Goal: Communication & Community: Answer question/provide support

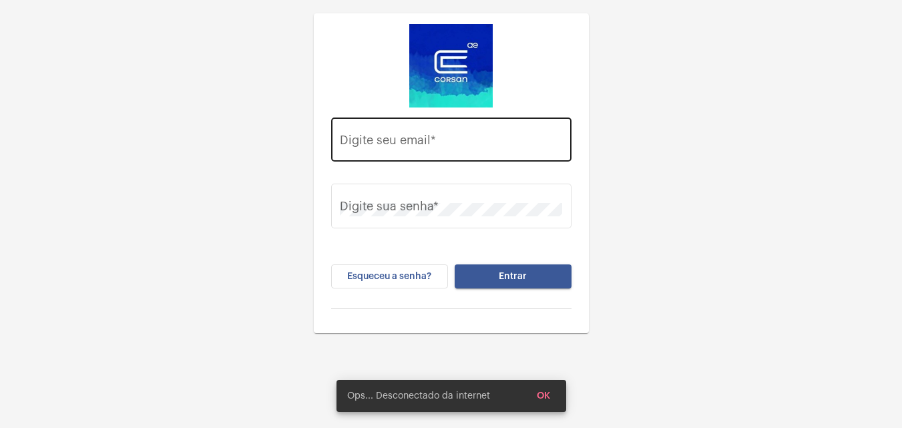
click at [417, 134] on div "Digite seu email *" at bounding box center [451, 137] width 222 height 47
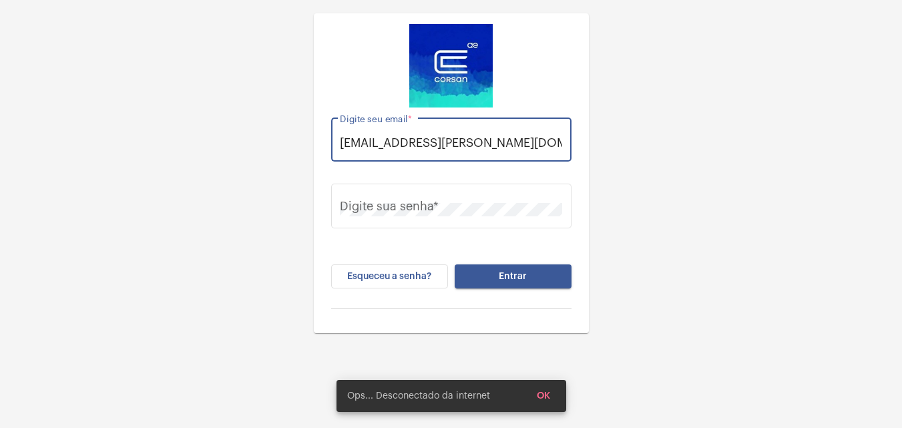
scroll to position [0, 5]
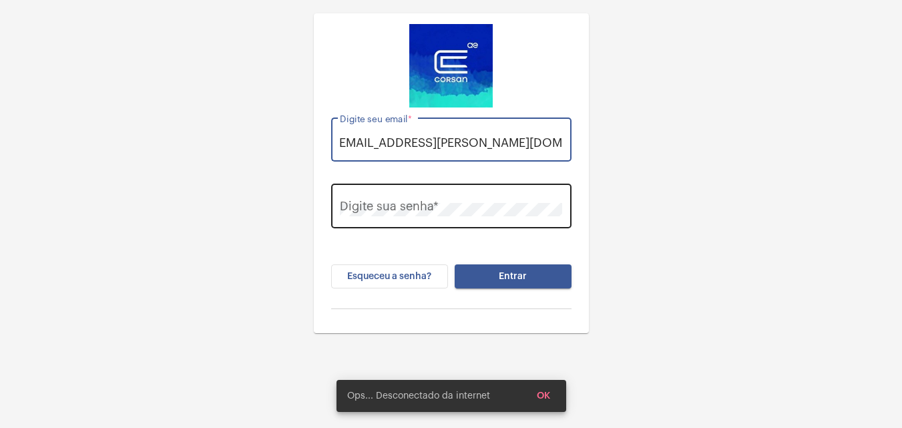
type input "[EMAIL_ADDRESS][PERSON_NAME][DOMAIN_NAME]"
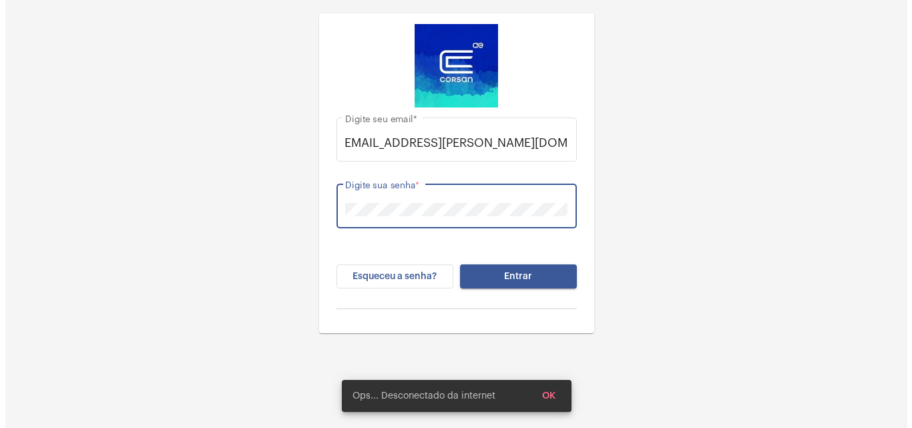
scroll to position [0, 0]
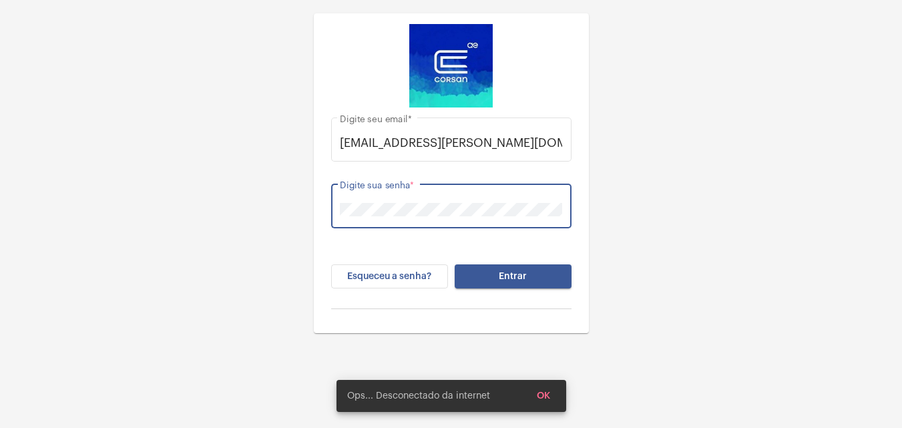
click at [455, 264] on button "Entrar" at bounding box center [513, 276] width 117 height 24
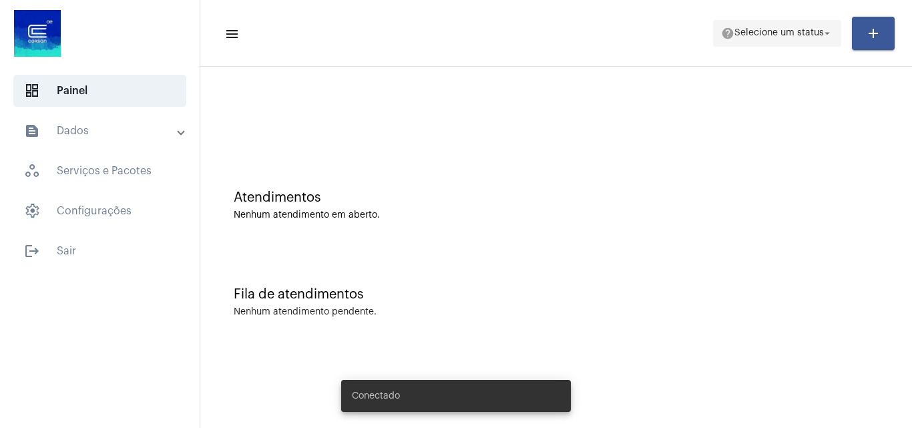
click at [772, 32] on span "Selecione um status" at bounding box center [778, 33] width 89 height 9
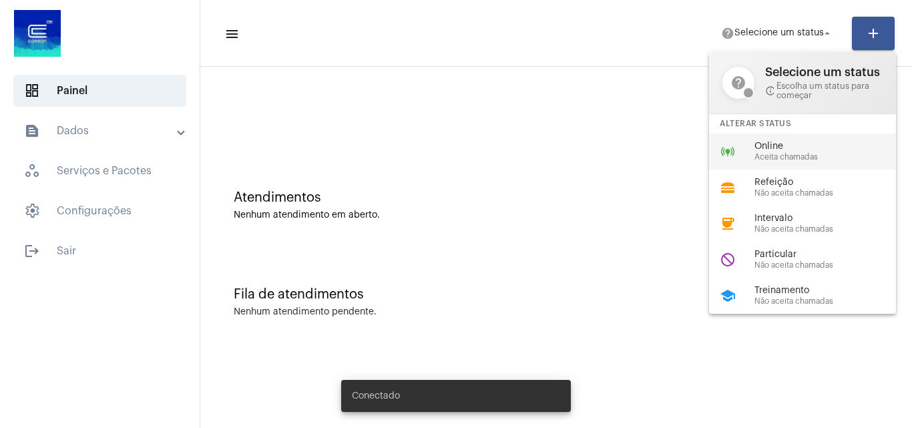
click at [757, 148] on span "Online" at bounding box center [830, 147] width 152 height 10
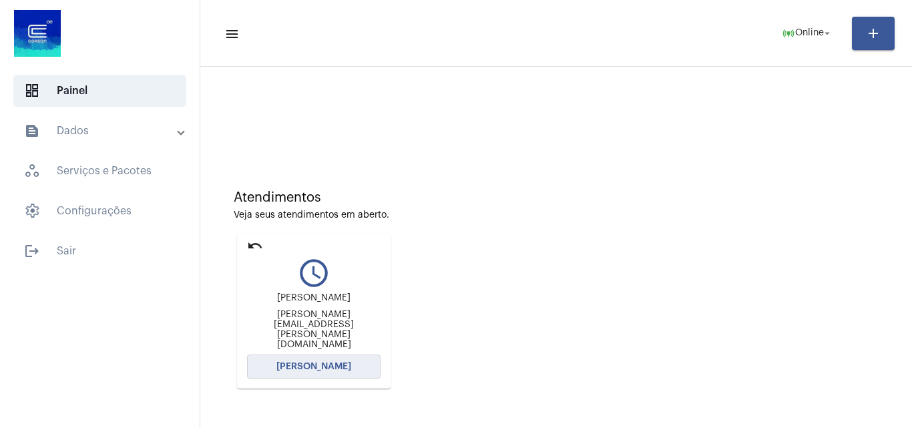
click at [351, 361] on button "Abrir Chamada" at bounding box center [314, 366] width 134 height 24
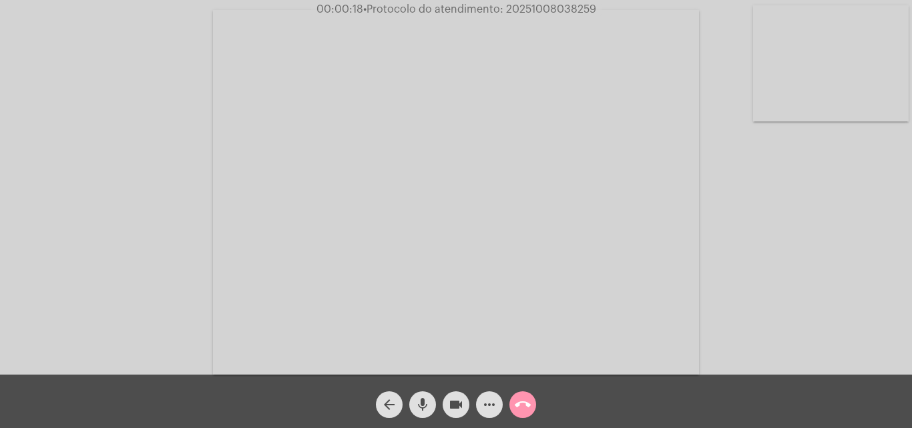
click at [491, 411] on mat-icon "more_horiz" at bounding box center [489, 404] width 16 height 16
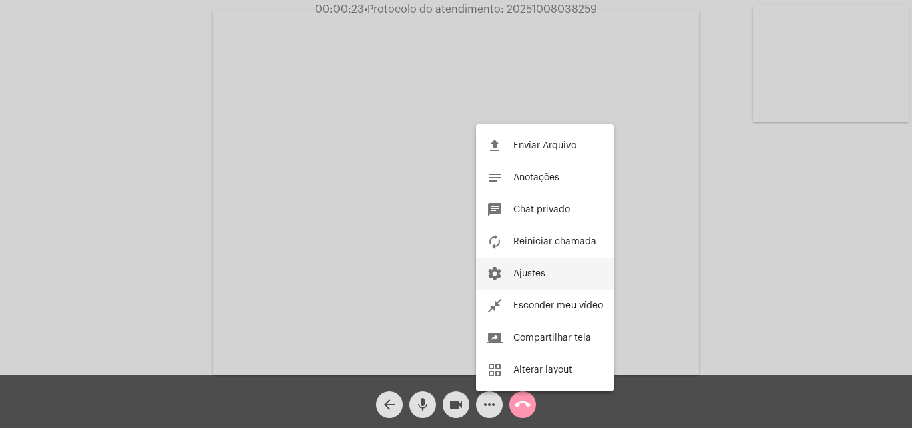
click at [549, 275] on button "settings Ajustes" at bounding box center [545, 274] width 138 height 32
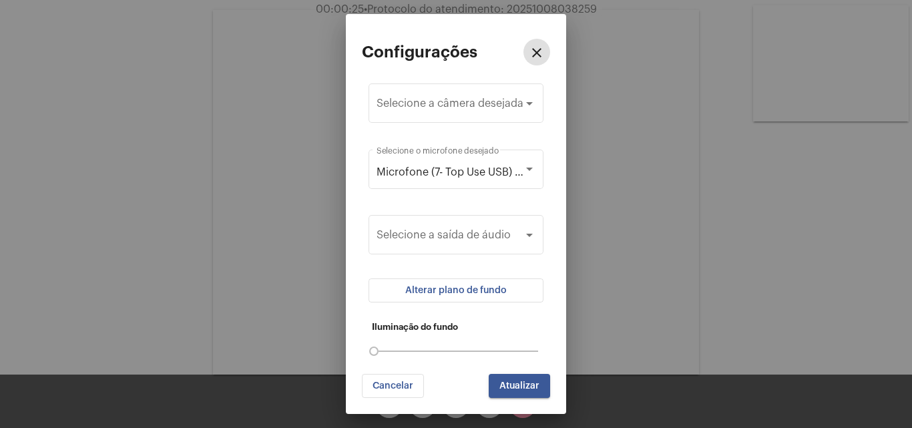
click at [408, 383] on span "Cancelar" at bounding box center [392, 385] width 41 height 9
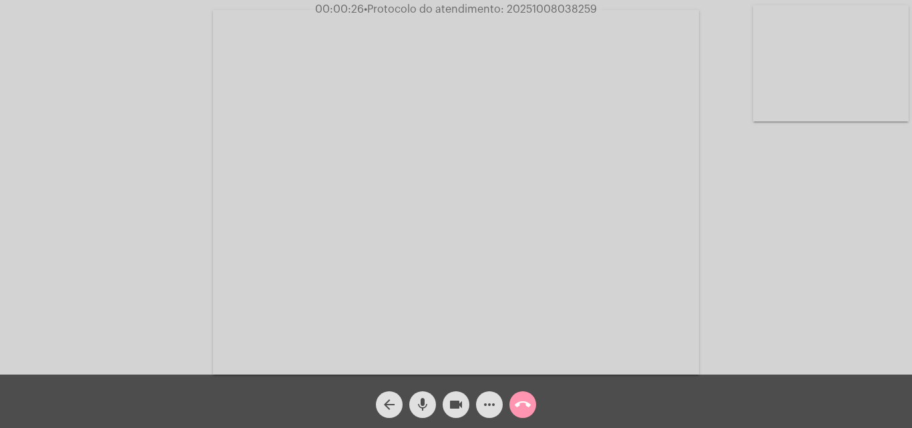
click at [491, 399] on mat-icon "more_horiz" at bounding box center [489, 404] width 16 height 16
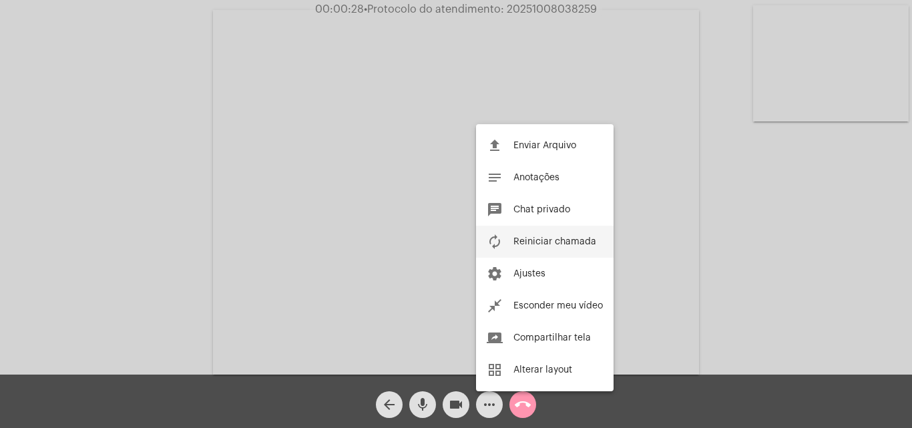
click at [552, 244] on span "Reiniciar chamada" at bounding box center [554, 241] width 83 height 9
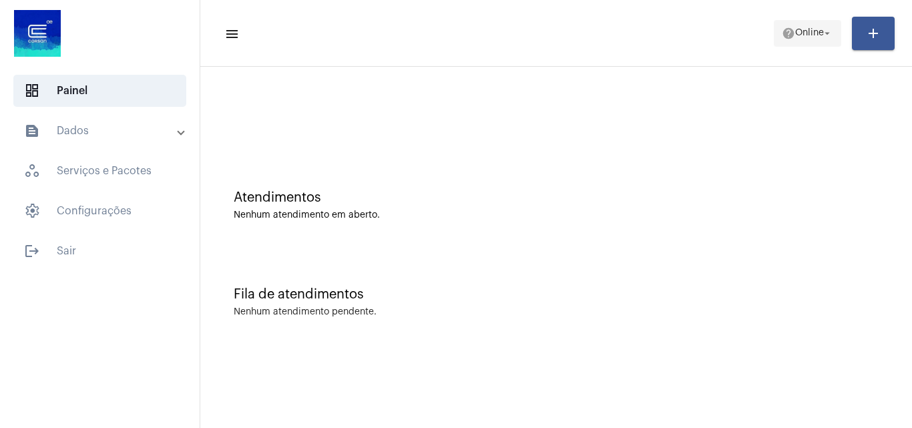
click at [814, 33] on span "Online" at bounding box center [809, 33] width 29 height 9
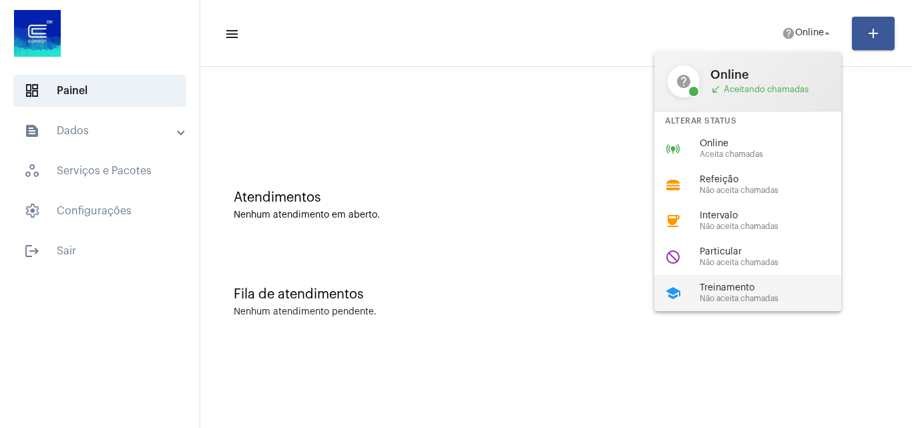
click at [744, 294] on span "Não aceita chamadas" at bounding box center [776, 298] width 152 height 9
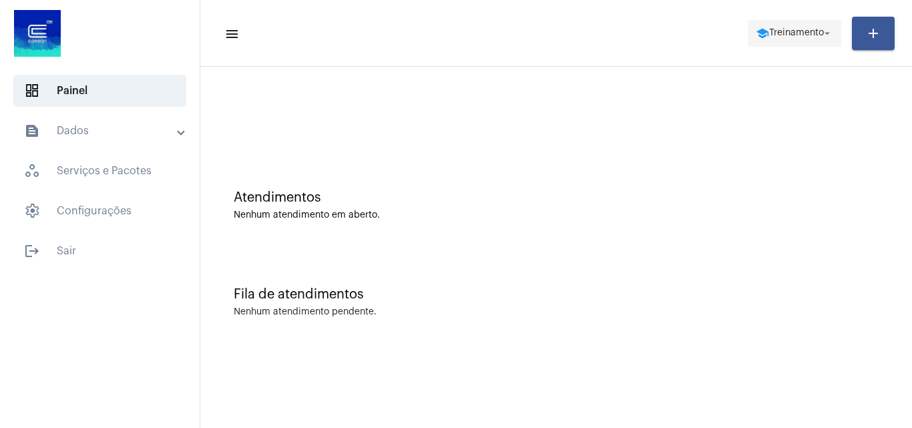
click at [799, 29] on span "Treinamento" at bounding box center [796, 33] width 55 height 9
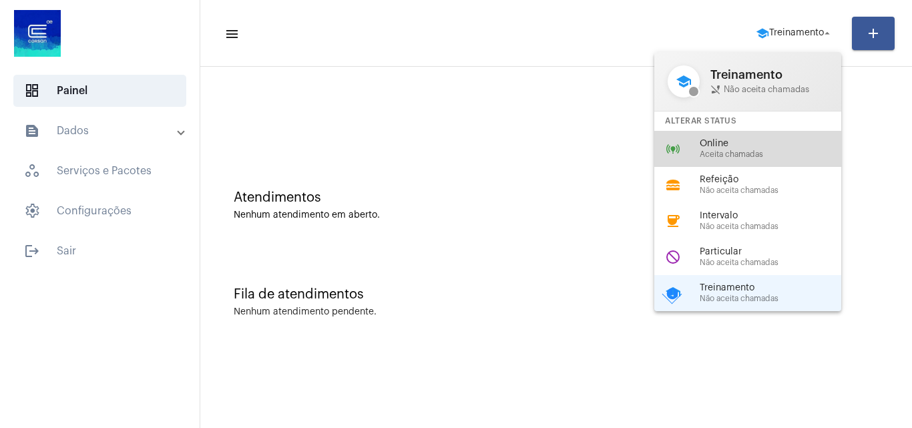
click at [687, 148] on div "online_prediction Online Aceita chamadas" at bounding box center [758, 149] width 208 height 36
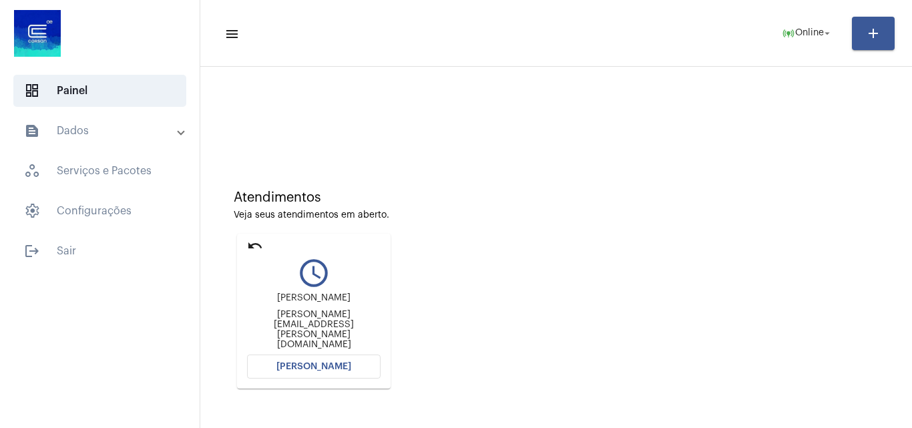
click at [359, 364] on button "Abrir Chamada" at bounding box center [314, 366] width 134 height 24
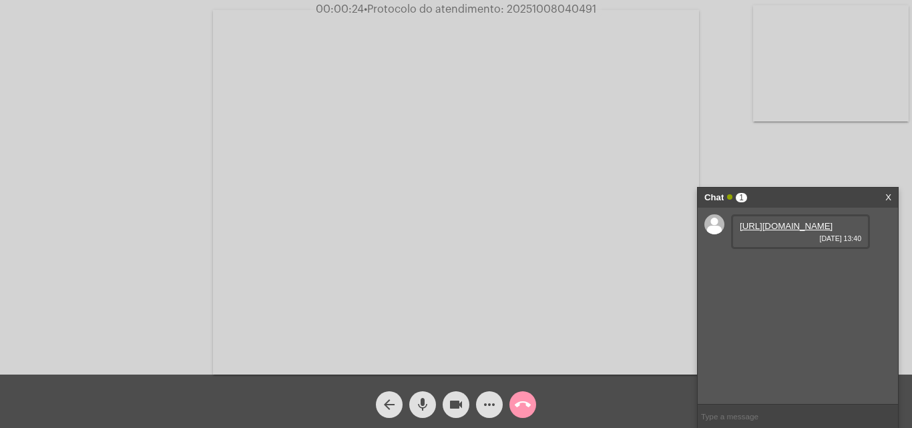
click at [786, 222] on link "https://neft-transfer-bucket.s3.amazonaws.com/temp-4804f65a-be45-ad81-923d-a6e3…" at bounding box center [786, 226] width 93 height 10
click at [793, 269] on link "https://neft-transfer-bucket.s3.amazonaws.com/temp-ac5005bf-eab8-7960-669e-8ed2…" at bounding box center [786, 264] width 93 height 10
click at [794, 307] on link "https://neft-transfer-bucket.s3.amazonaws.com/temp-363b01b4-5f69-7737-13b0-e517…" at bounding box center [786, 302] width 93 height 10
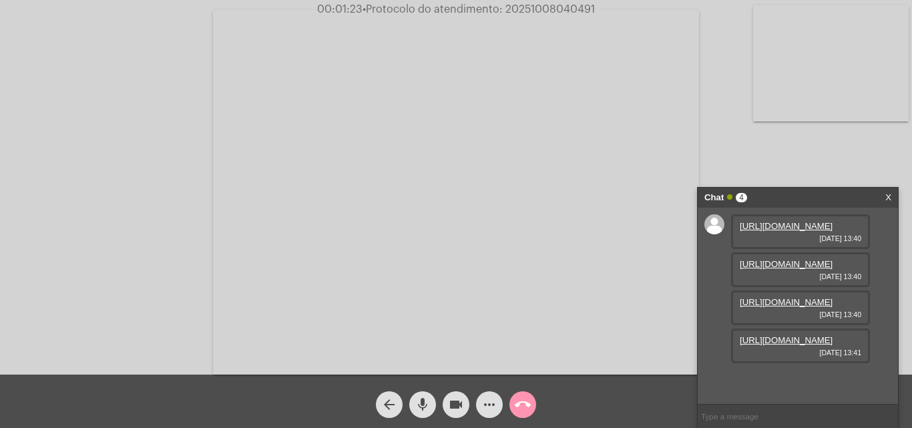
scroll to position [79, 0]
click at [800, 345] on link "https://neft-transfer-bucket.s3.amazonaws.com/temp-135b9e78-27ef-9a7c-17c3-599c…" at bounding box center [786, 340] width 93 height 10
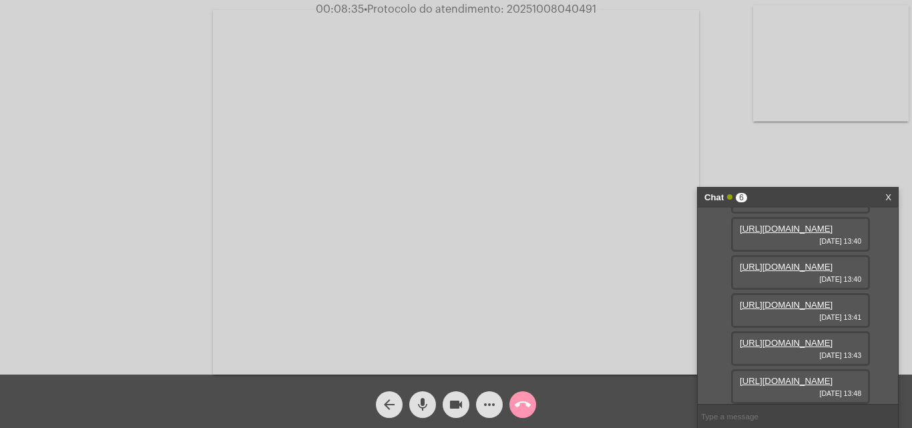
scroll to position [148, 0]
click at [813, 376] on link "https://neft-transfer-bucket.s3.amazonaws.com/temp-a019b756-43a3-905f-9d01-010a…" at bounding box center [786, 381] width 93 height 10
click at [806, 376] on link "https://neft-transfer-bucket.s3.amazonaws.com/temp-5503fd4c-f032-1bc0-5411-d07e…" at bounding box center [786, 381] width 93 height 10
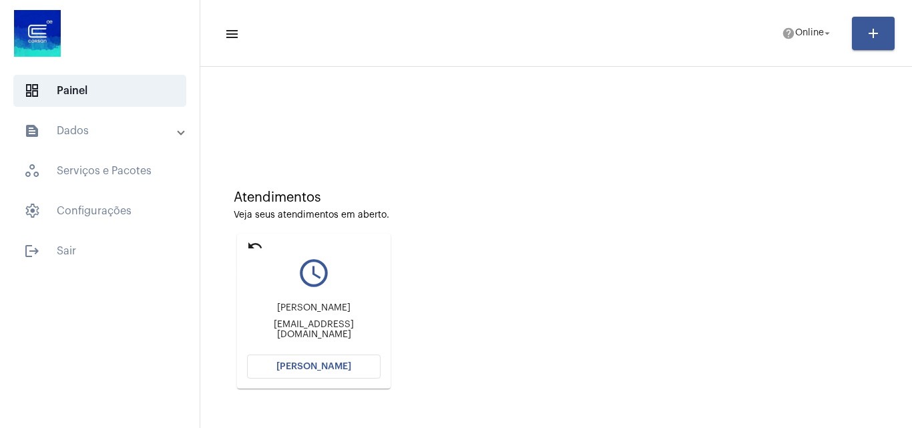
click at [258, 254] on div "undo" at bounding box center [255, 247] width 16 height 19
click at [259, 243] on mat-icon "undo" at bounding box center [255, 246] width 16 height 16
click at [336, 359] on button "[PERSON_NAME]" at bounding box center [314, 366] width 134 height 24
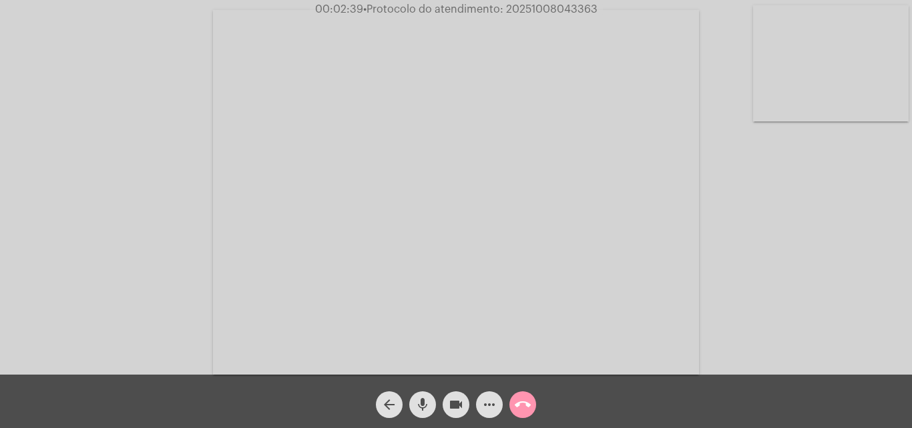
click at [566, 5] on span "• Protocolo do atendimento: 20251008043363" at bounding box center [480, 9] width 234 height 11
copy span "20251008043363"
click at [524, 413] on mat-icon "call_end" at bounding box center [523, 404] width 16 height 16
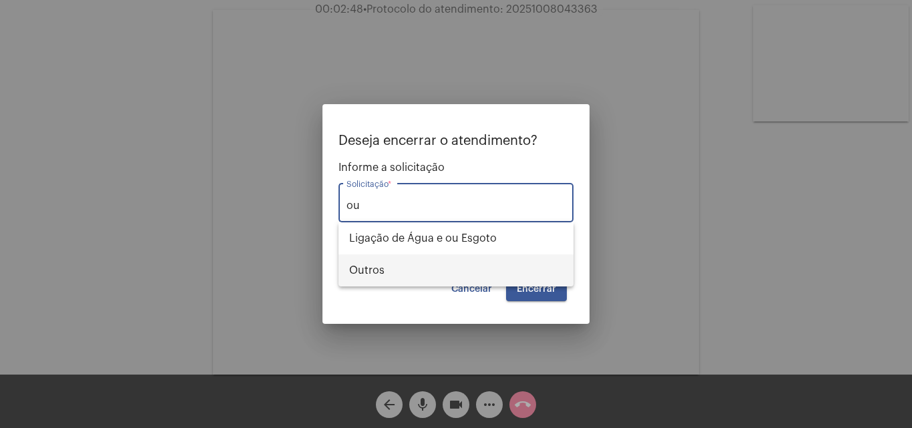
click at [397, 268] on span "Outros" at bounding box center [456, 270] width 214 height 32
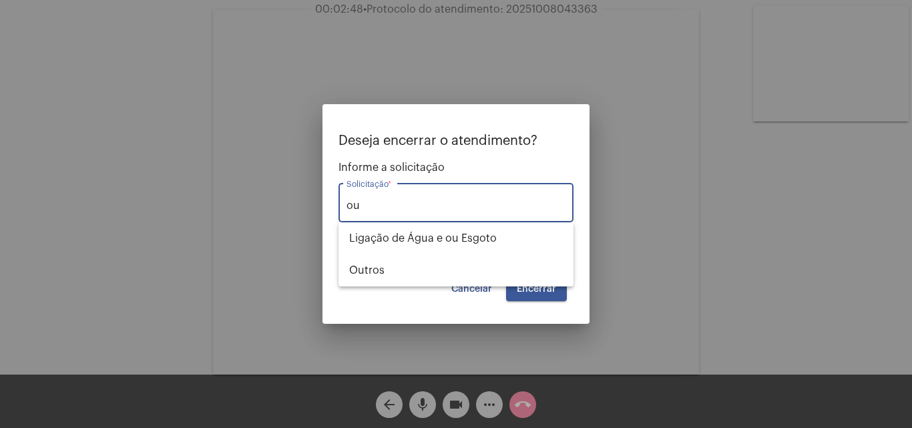
type input "Outros"
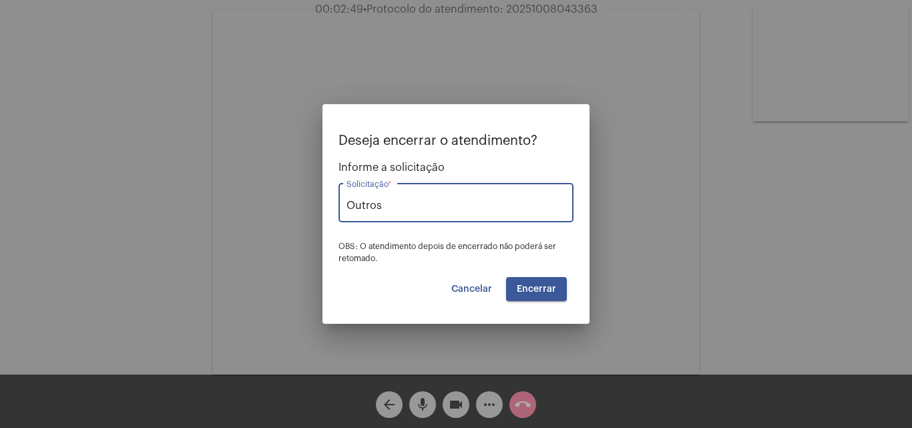
click at [533, 286] on span "Encerrar" at bounding box center [536, 288] width 39 height 9
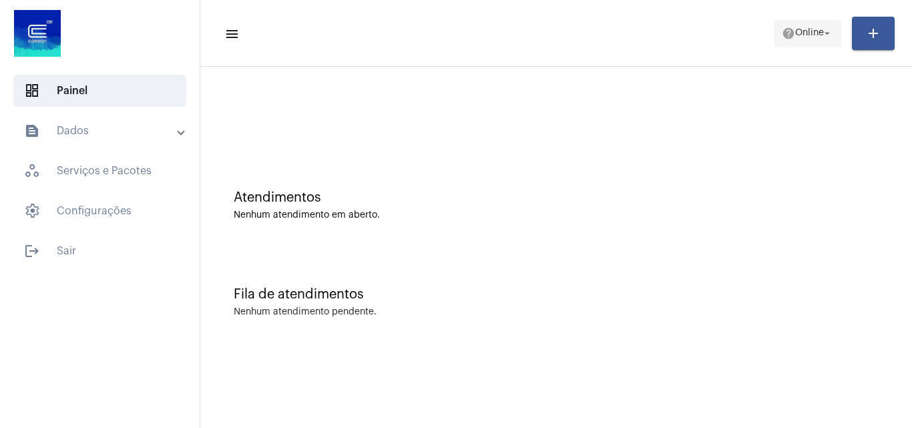
click at [803, 32] on span "Online" at bounding box center [809, 33] width 29 height 9
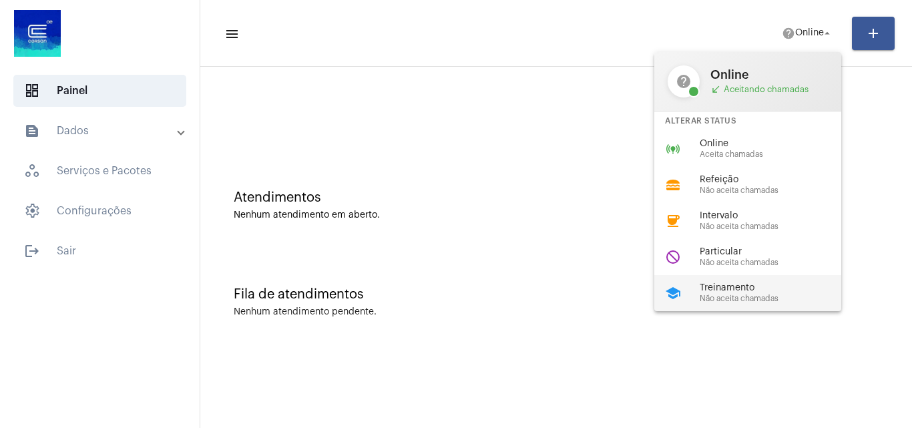
click at [739, 282] on div "school Treinamento Não aceita chamadas" at bounding box center [758, 293] width 208 height 36
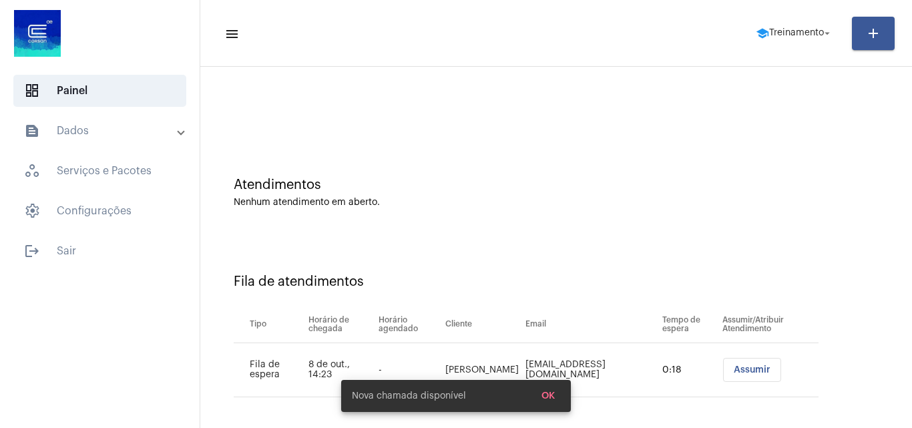
scroll to position [18, 0]
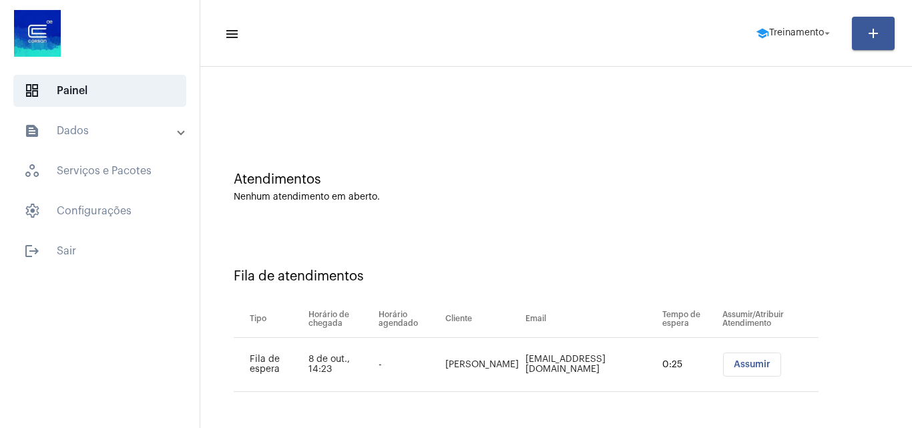
click at [747, 364] on span "Assumir" at bounding box center [752, 364] width 37 height 9
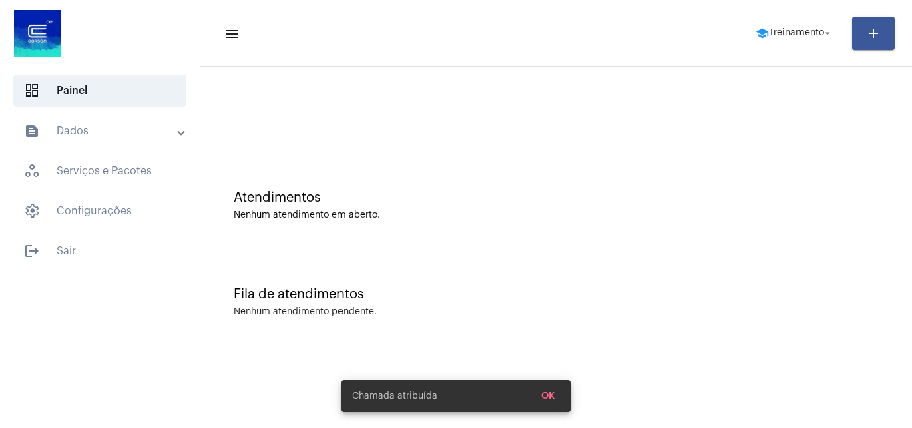
scroll to position [0, 0]
click at [797, 30] on span "Treinamento" at bounding box center [796, 33] width 55 height 9
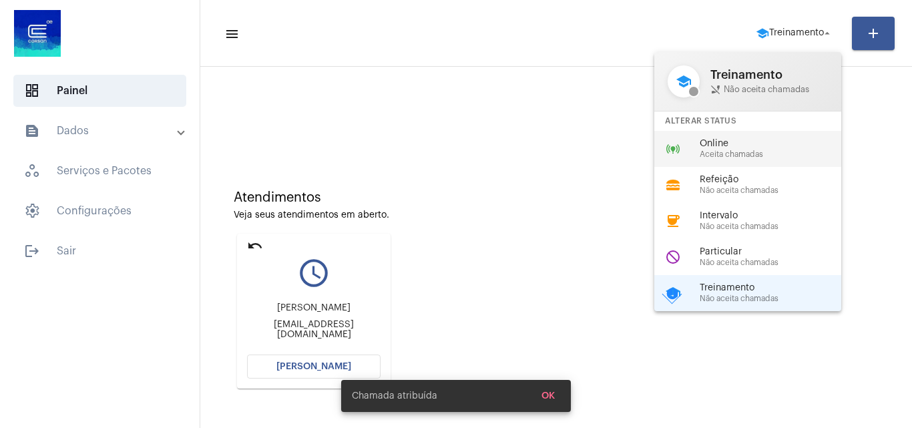
click at [723, 140] on span "Online" at bounding box center [776, 144] width 152 height 10
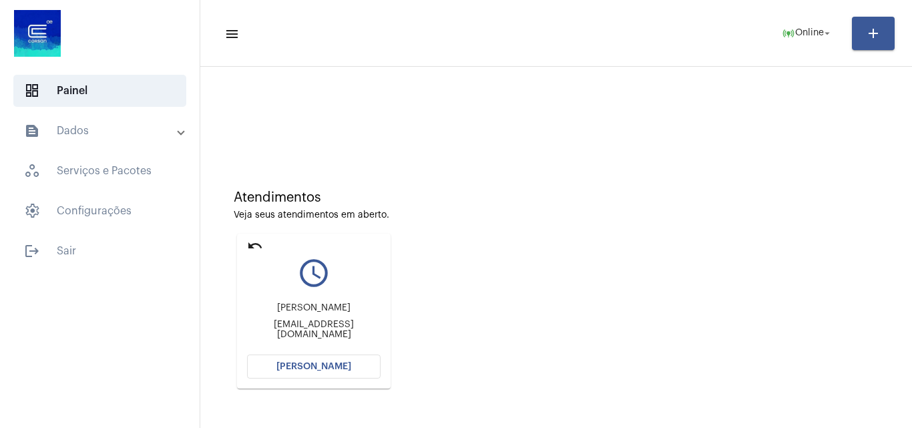
click at [325, 362] on span "[PERSON_NAME]" at bounding box center [313, 366] width 75 height 9
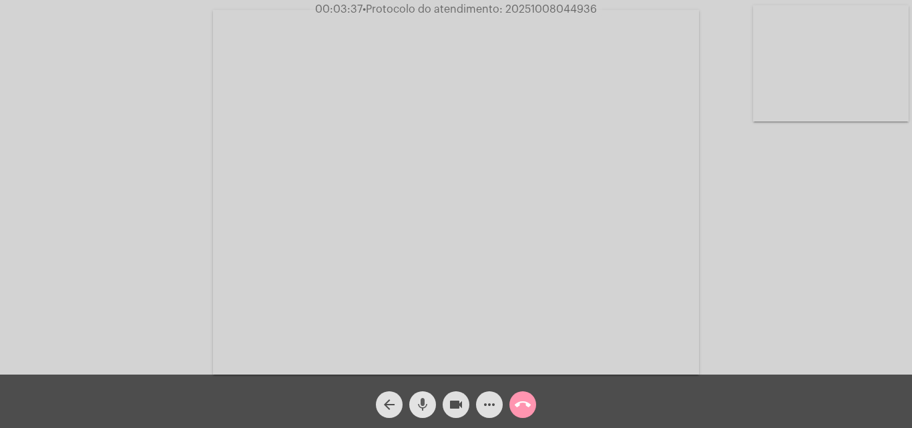
click at [423, 400] on mat-icon "mic" at bounding box center [423, 404] width 16 height 16
click at [453, 400] on mat-icon "videocam" at bounding box center [456, 404] width 16 height 16
click at [410, 395] on div "mic_off" at bounding box center [422, 400] width 33 height 33
click at [463, 407] on mat-icon "videocam_off" at bounding box center [456, 404] width 16 height 16
click at [545, 6] on span "• Protocolo do atendimento: 20251008044936" at bounding box center [477, 9] width 234 height 11
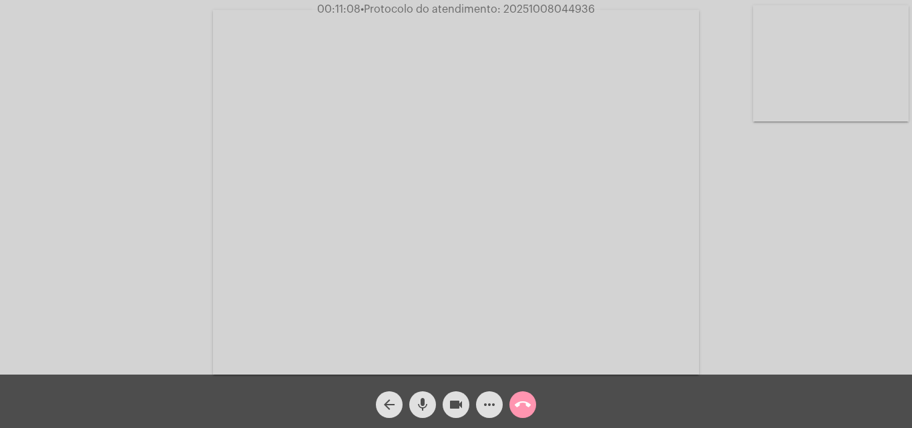
click at [545, 6] on span "• Protocolo do atendimento: 20251008044936" at bounding box center [477, 9] width 234 height 11
click at [563, 9] on span "• Protocolo do atendimento: 20251008044936" at bounding box center [477, 9] width 234 height 11
copy span "20251008044936"
click at [483, 401] on mat-icon "more_horiz" at bounding box center [489, 404] width 16 height 16
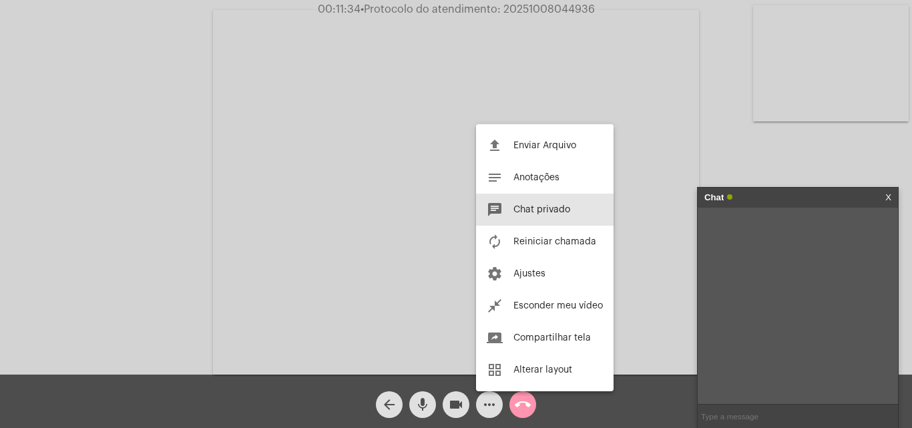
click at [739, 409] on input "text" at bounding box center [798, 416] width 200 height 23
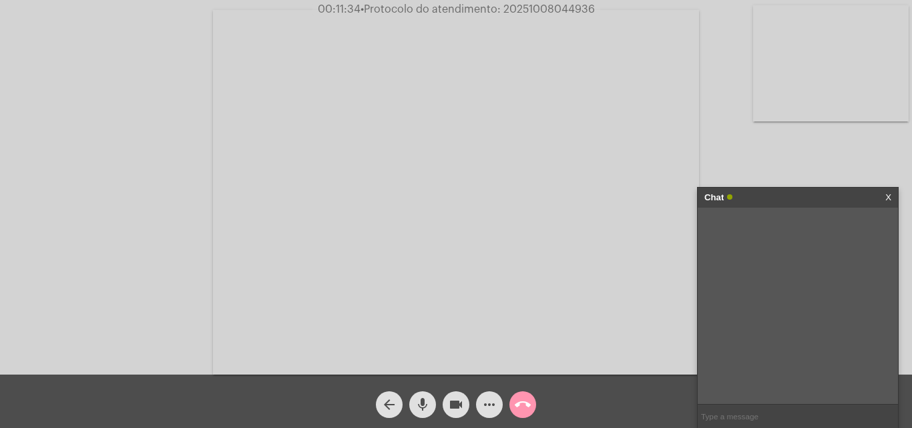
paste input "20251008044936"
type input "20251008044936"
click at [523, 404] on mat-icon "call_end" at bounding box center [523, 404] width 16 height 16
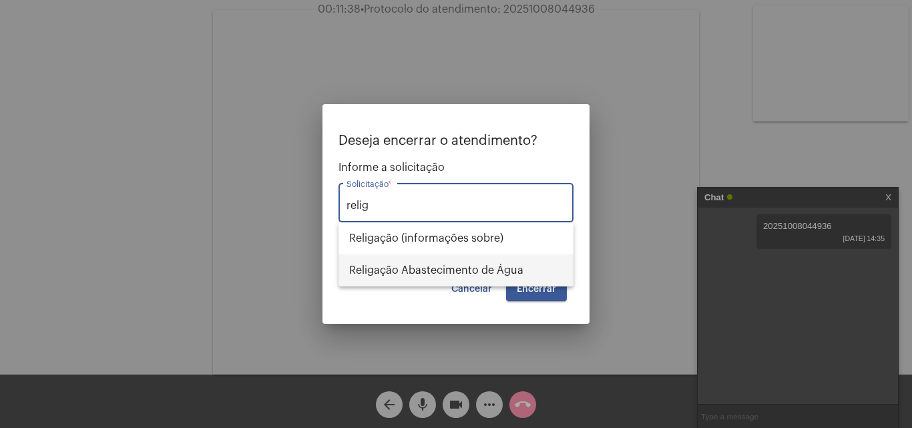
click at [459, 262] on span "Religação Abastecimento de Água" at bounding box center [456, 270] width 214 height 32
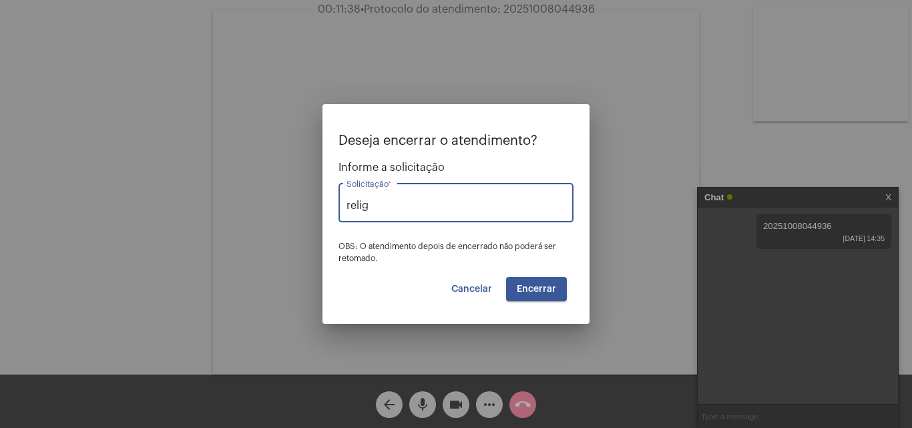
click at [530, 288] on span "Encerrar" at bounding box center [536, 288] width 39 height 9
type input "Religação Abastecimento de Água"
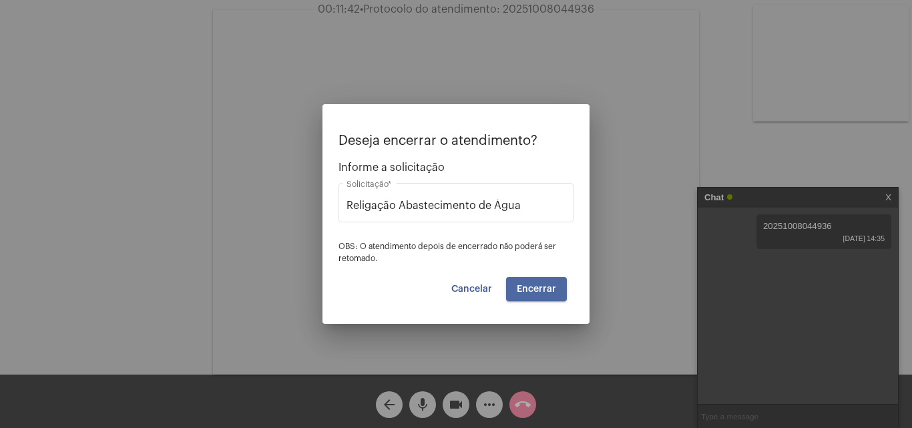
click at [530, 288] on span "Encerrar" at bounding box center [536, 288] width 39 height 9
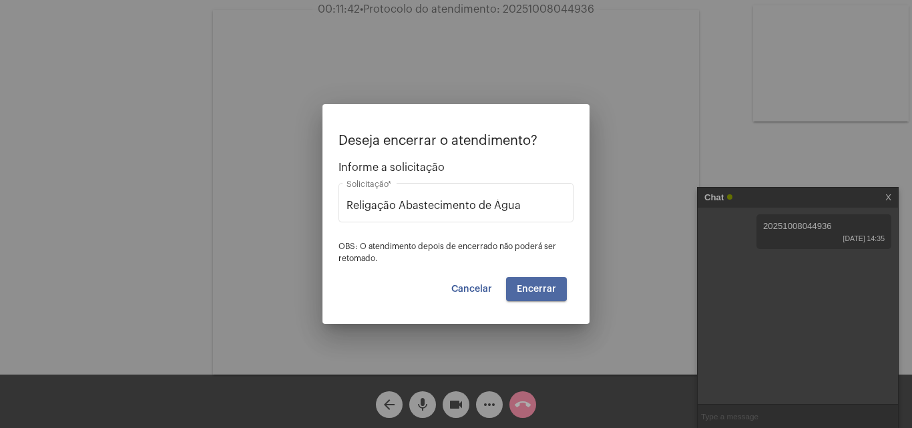
click at [530, 288] on span "Encerrar" at bounding box center [536, 288] width 39 height 9
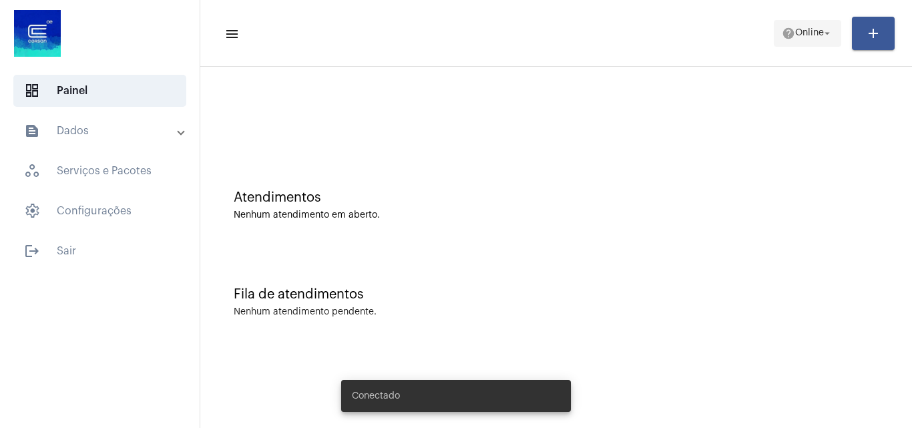
click at [814, 31] on span "Online" at bounding box center [809, 33] width 29 height 9
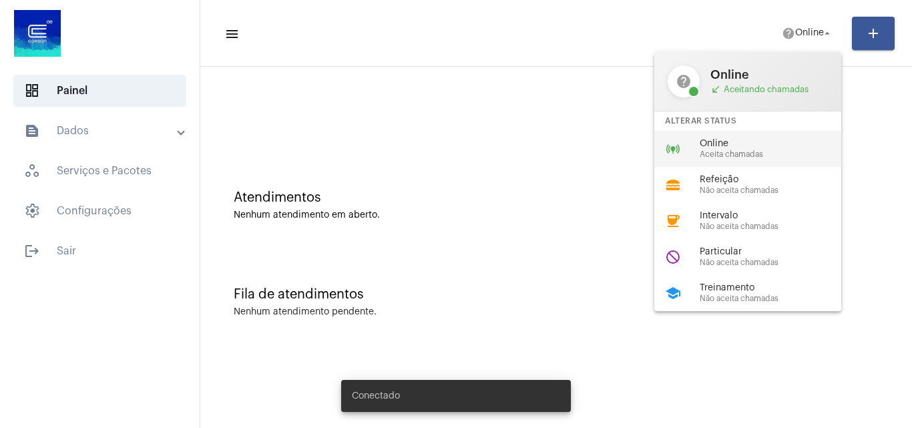
click at [716, 144] on span "Online" at bounding box center [776, 144] width 152 height 10
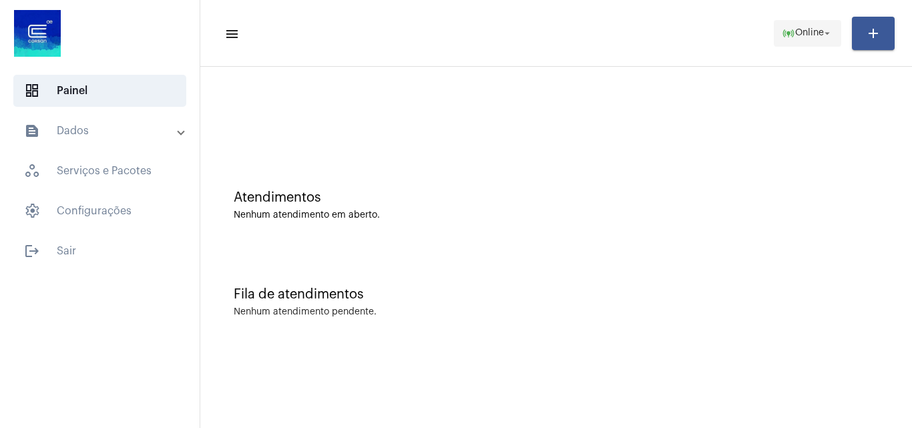
click at [795, 30] on span "Online" at bounding box center [809, 33] width 29 height 9
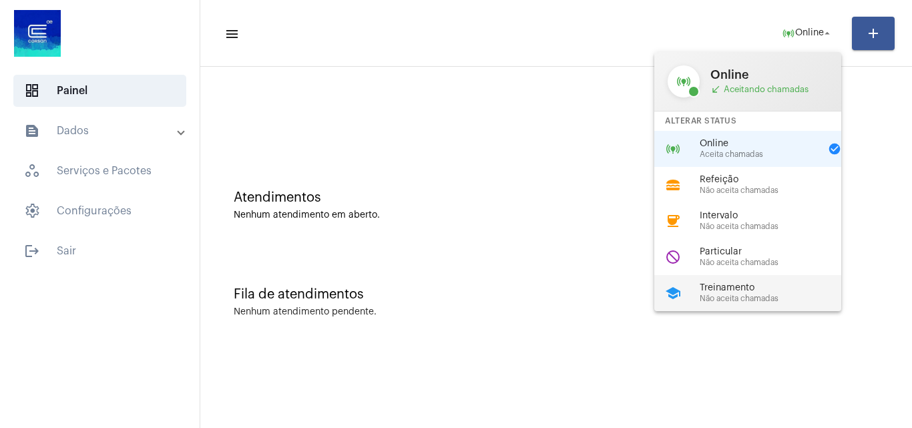
click at [759, 299] on span "Não aceita chamadas" at bounding box center [776, 298] width 152 height 9
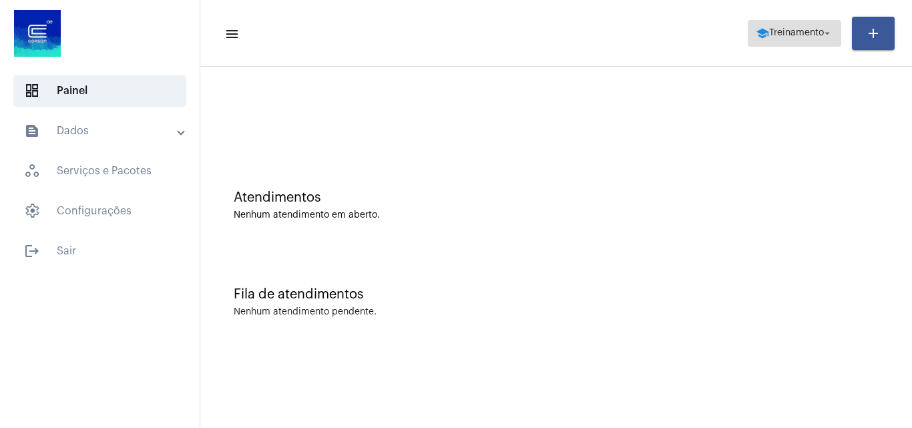
click at [768, 27] on span "school Treinamento arrow_drop_down" at bounding box center [794, 33] width 77 height 24
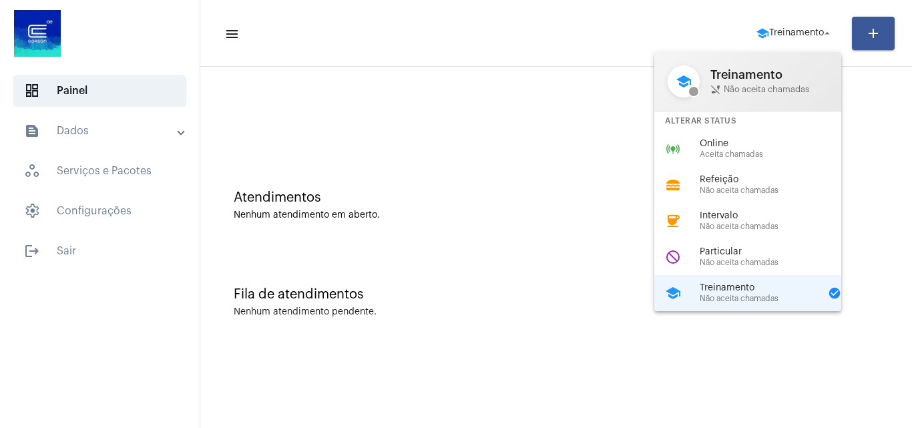
click at [752, 270] on div "do_not_disturb Particular Não aceita chamadas" at bounding box center [758, 257] width 208 height 36
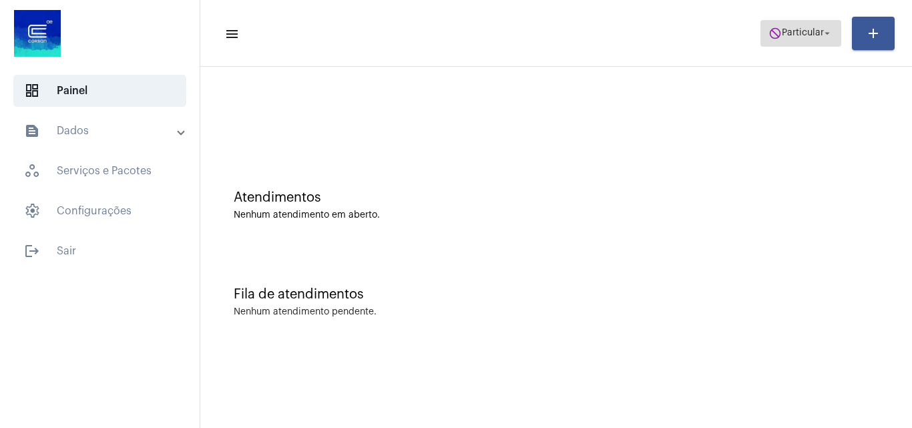
click at [773, 29] on mat-icon "do_not_disturb" at bounding box center [774, 33] width 13 height 13
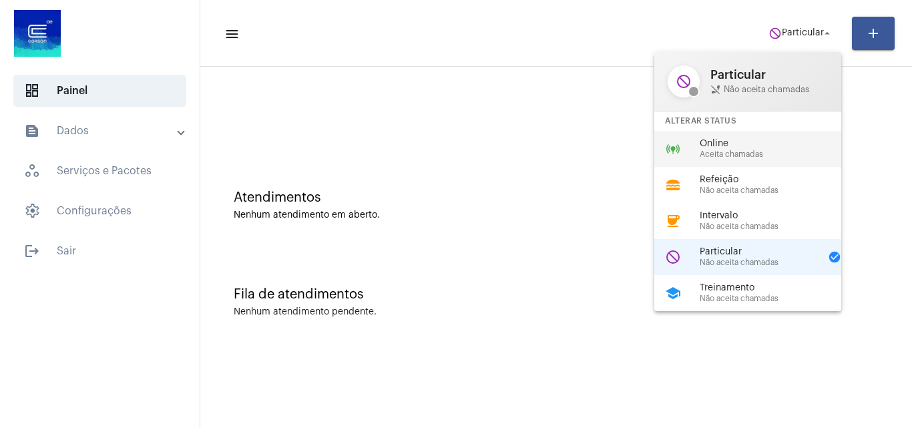
click at [730, 146] on span "Online" at bounding box center [776, 144] width 152 height 10
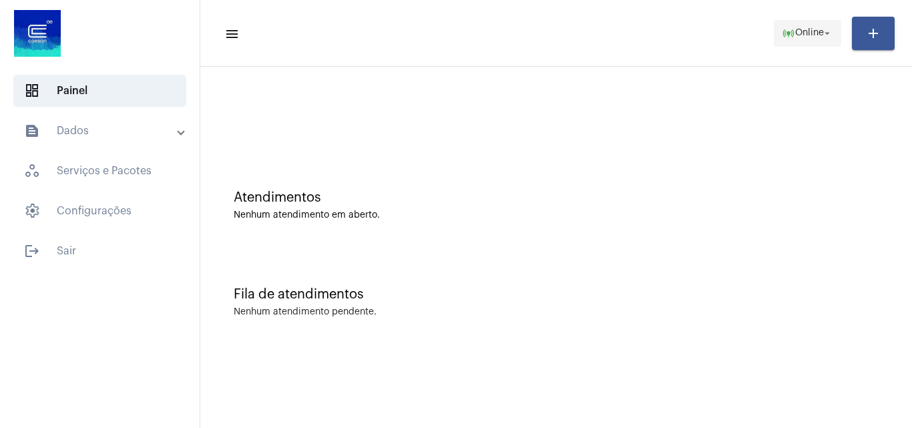
click at [776, 37] on button "online_prediction Online arrow_drop_down" at bounding box center [807, 33] width 67 height 27
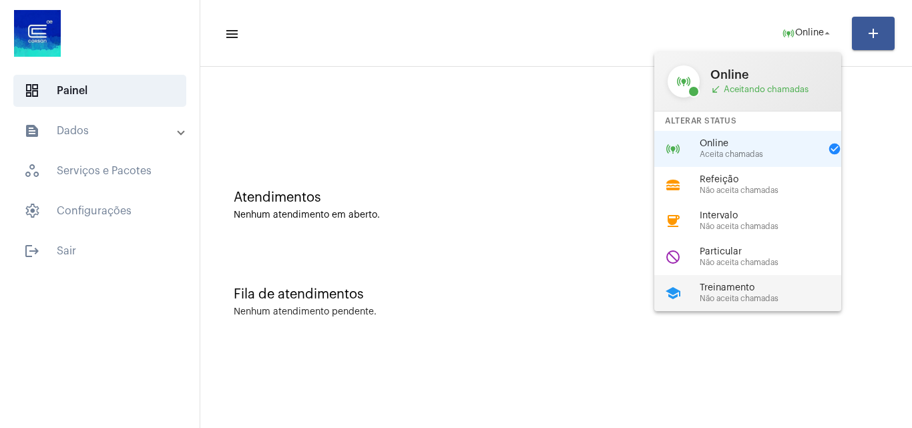
click at [735, 290] on span "Treinamento" at bounding box center [776, 288] width 152 height 10
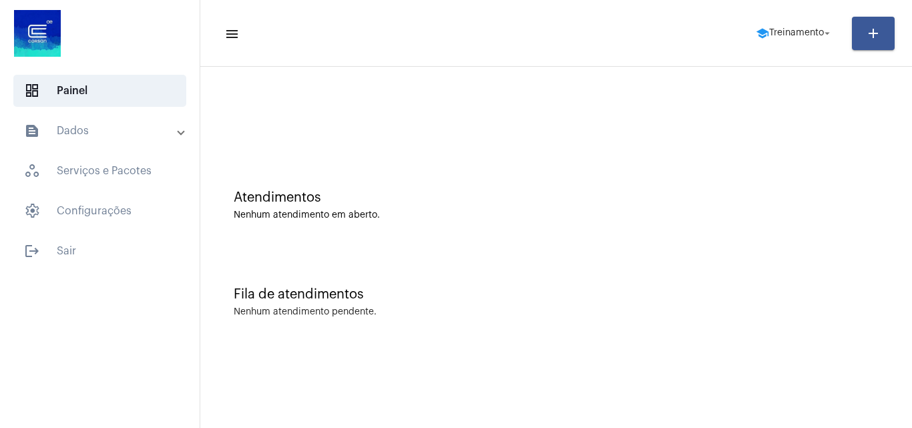
click at [778, 7] on mat-toolbar "menu school Treinamento arrow_drop_down add" at bounding box center [556, 33] width 712 height 67
click at [778, 36] on span "Treinamento" at bounding box center [796, 33] width 55 height 9
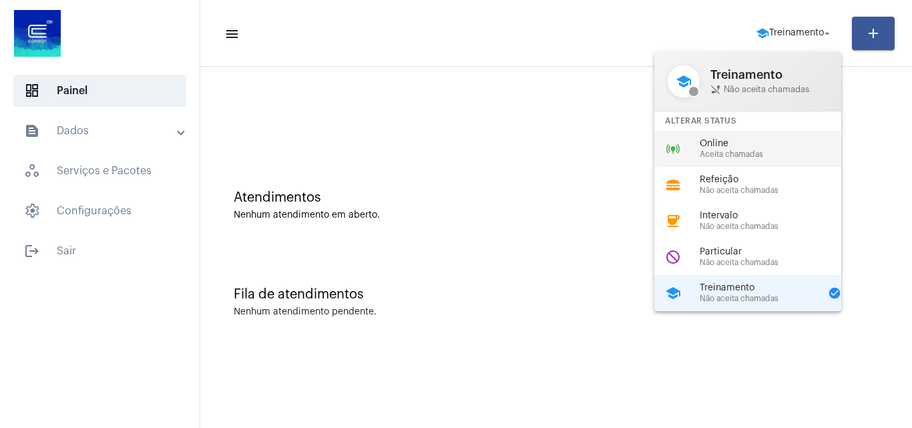
click at [741, 150] on span "Aceita chamadas" at bounding box center [776, 154] width 152 height 9
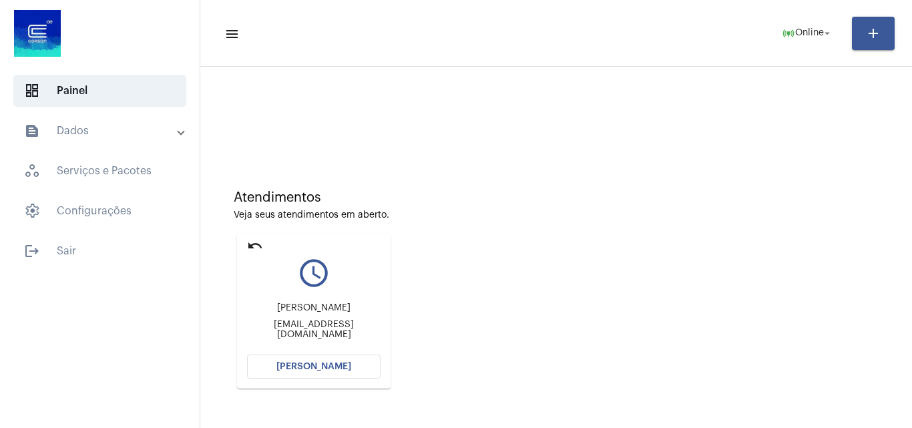
click at [331, 372] on button "[PERSON_NAME]" at bounding box center [314, 366] width 134 height 24
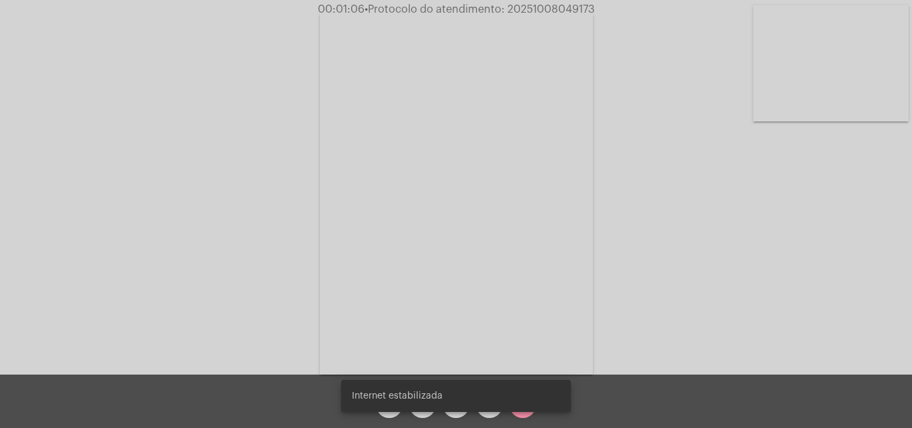
click at [654, 394] on div "arrow_back mic videocam more_horiz call_end" at bounding box center [456, 400] width 912 height 53
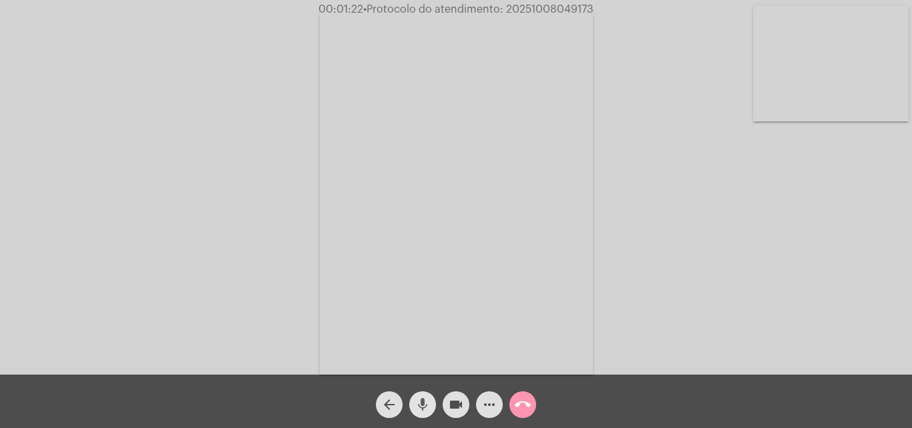
click at [420, 403] on mat-icon "mic" at bounding box center [423, 404] width 16 height 16
click at [464, 394] on button "videocam" at bounding box center [456, 404] width 27 height 27
click at [458, 403] on mat-icon "videocam_off" at bounding box center [456, 404] width 16 height 16
click at [427, 405] on mat-icon "mic_off" at bounding box center [423, 404] width 16 height 16
click at [523, 408] on mat-icon "call_end" at bounding box center [523, 404] width 16 height 16
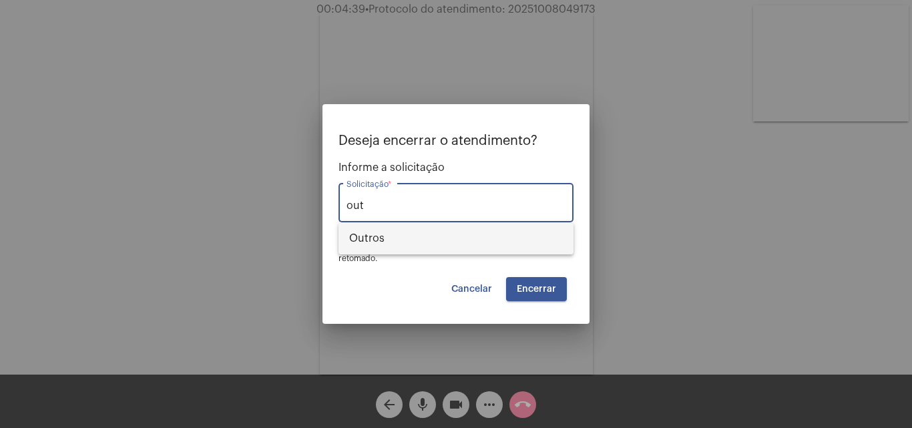
click at [415, 249] on span "Outros" at bounding box center [456, 238] width 214 height 32
type input "Outros"
click at [548, 284] on span "Encerrar" at bounding box center [536, 288] width 39 height 9
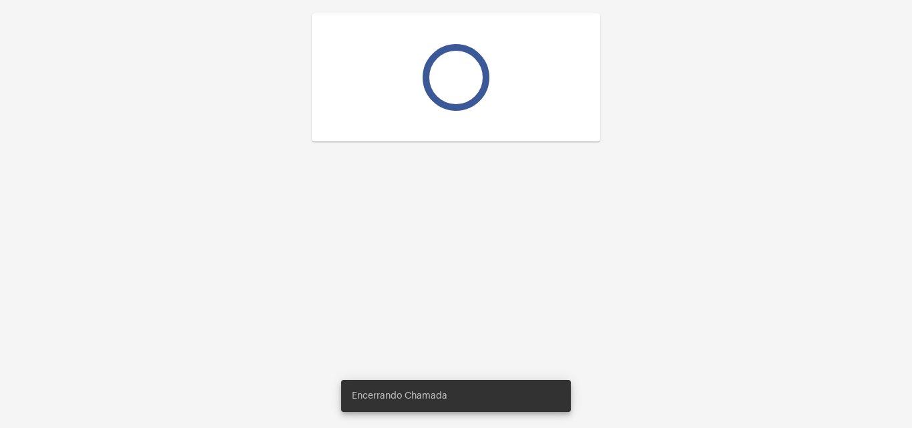
click at [548, 284] on div at bounding box center [456, 214] width 912 height 428
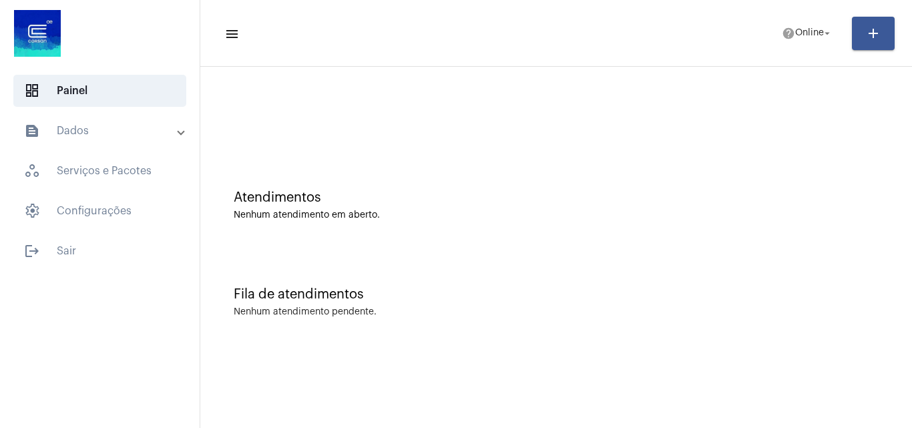
click at [95, 136] on mat-panel-title "text_snippet_outlined Dados" at bounding box center [101, 131] width 154 height 16
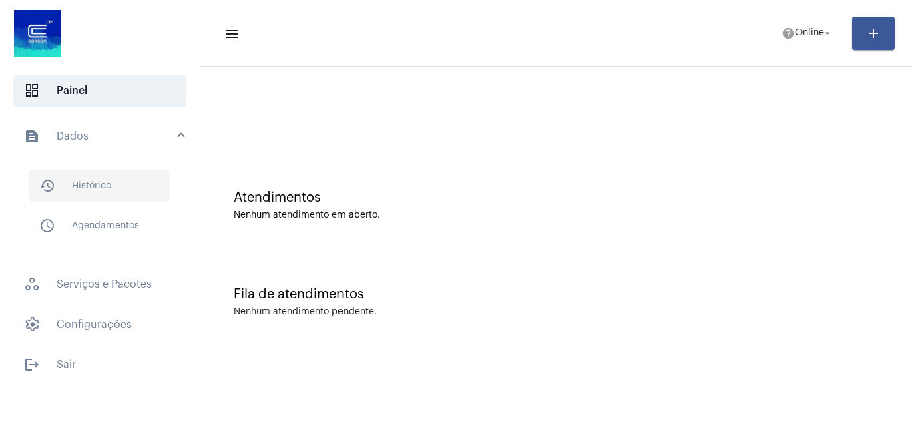
click at [101, 195] on span "history_outlined Histórico" at bounding box center [99, 186] width 141 height 32
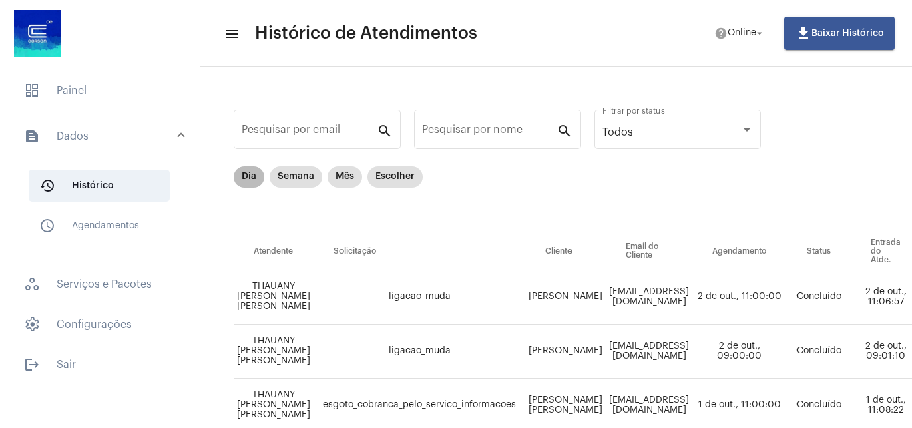
click at [252, 179] on mat-chip "Dia" at bounding box center [249, 176] width 31 height 21
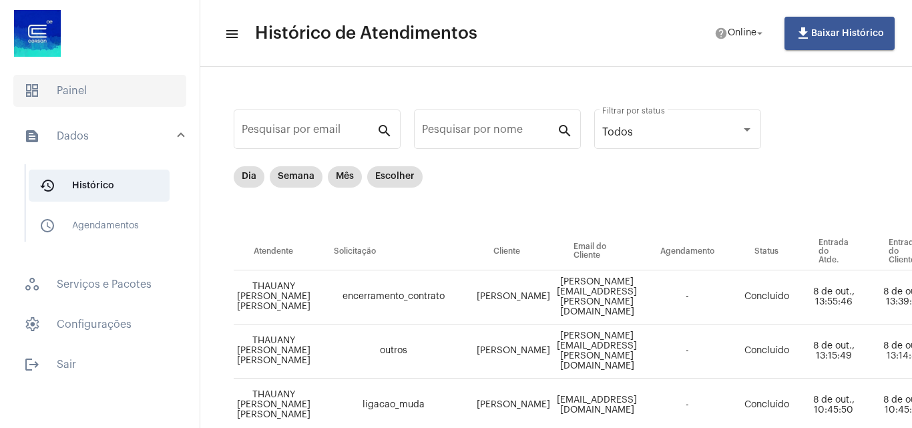
click at [66, 89] on span "dashboard Painel" at bounding box center [99, 91] width 173 height 32
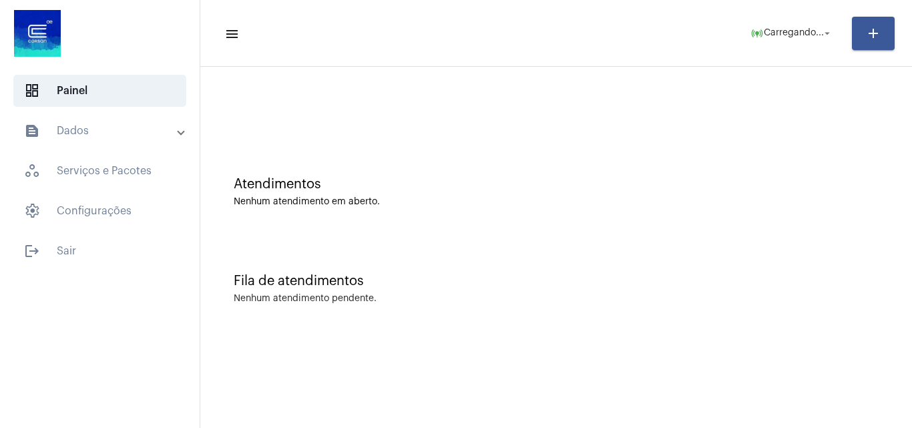
click at [77, 126] on mat-panel-title "text_snippet_outlined Dados" at bounding box center [101, 131] width 154 height 16
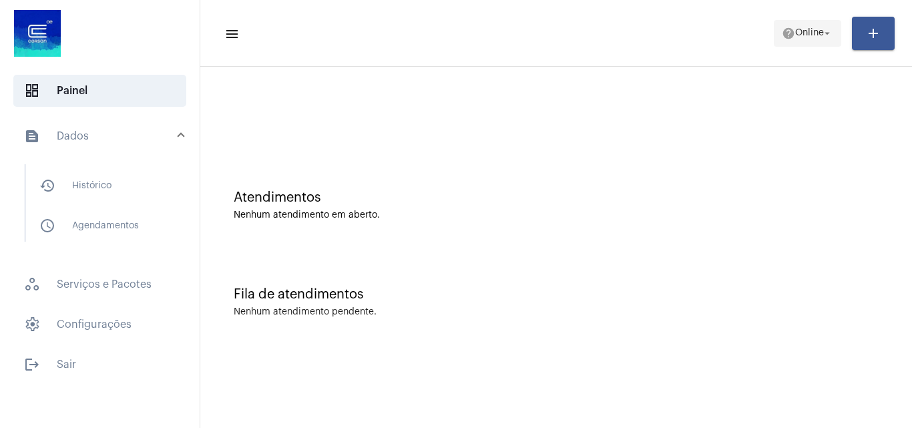
click at [787, 32] on mat-icon "help" at bounding box center [788, 33] width 13 height 13
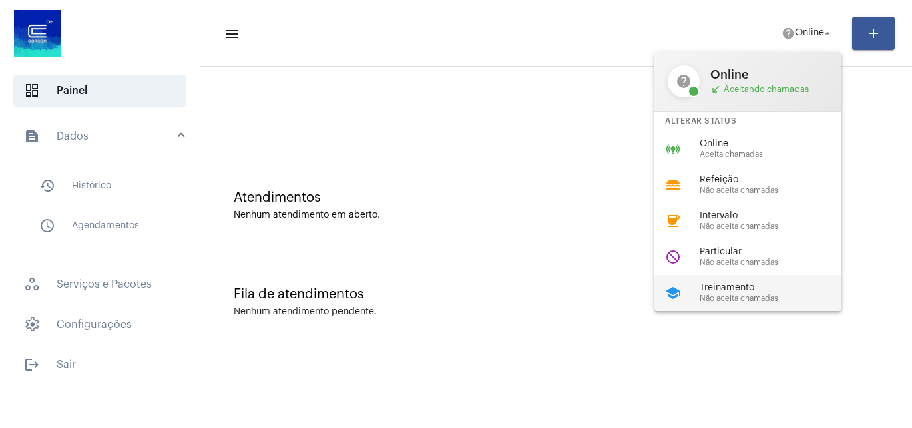
click at [715, 286] on span "Treinamento" at bounding box center [776, 288] width 152 height 10
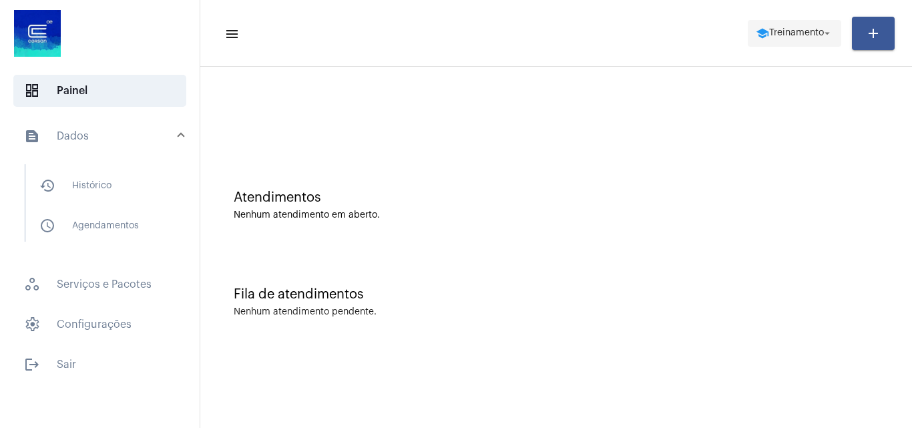
click at [774, 35] on span "Treinamento" at bounding box center [796, 33] width 55 height 9
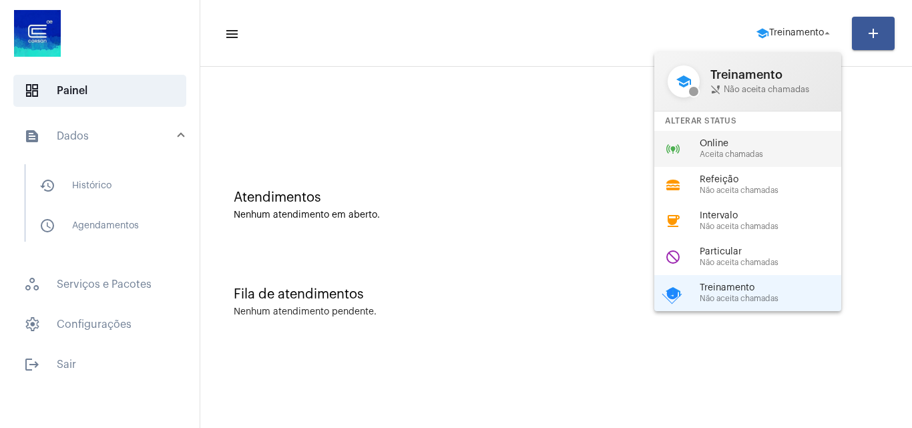
click at [730, 150] on span "Aceita chamadas" at bounding box center [776, 154] width 152 height 9
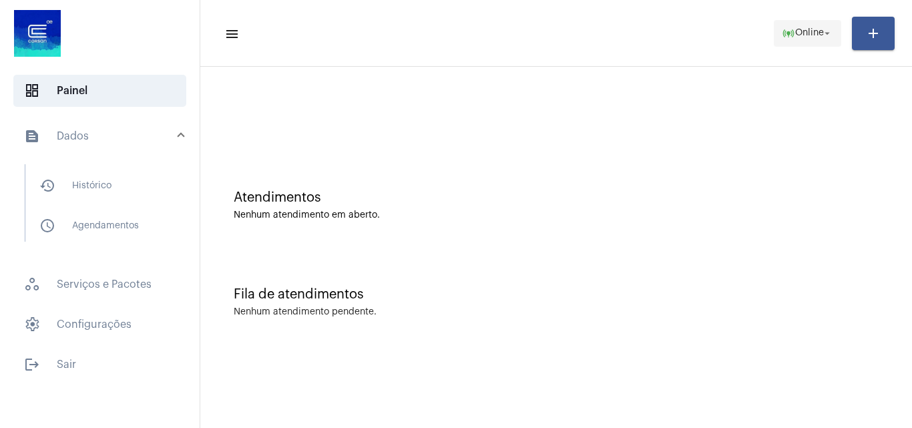
click at [808, 33] on span "Online" at bounding box center [809, 33] width 29 height 9
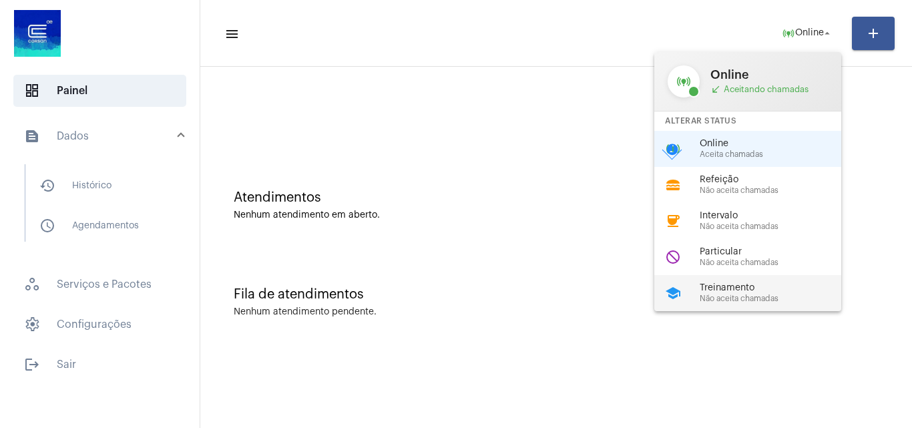
click at [742, 290] on span "Treinamento" at bounding box center [776, 288] width 152 height 10
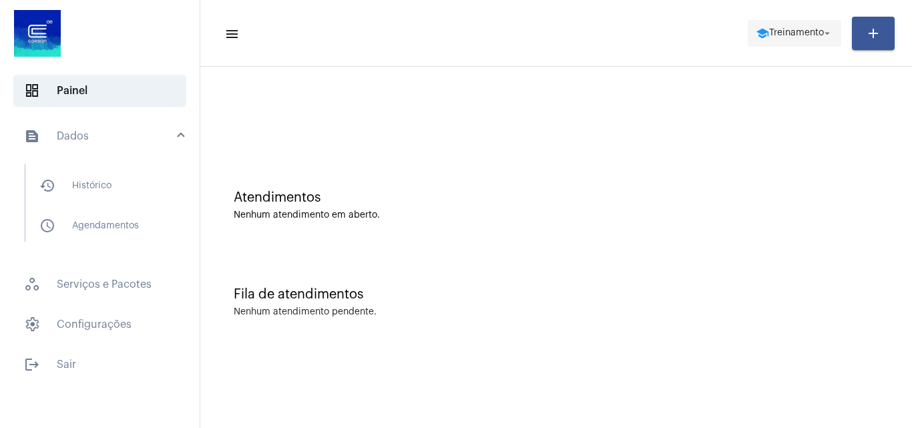
click at [804, 29] on span "Treinamento" at bounding box center [796, 33] width 55 height 9
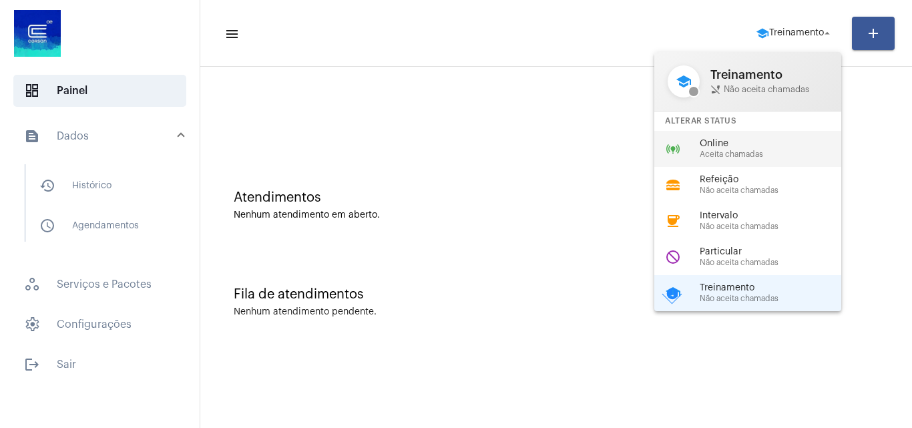
click at [765, 154] on span "Aceita chamadas" at bounding box center [776, 154] width 152 height 9
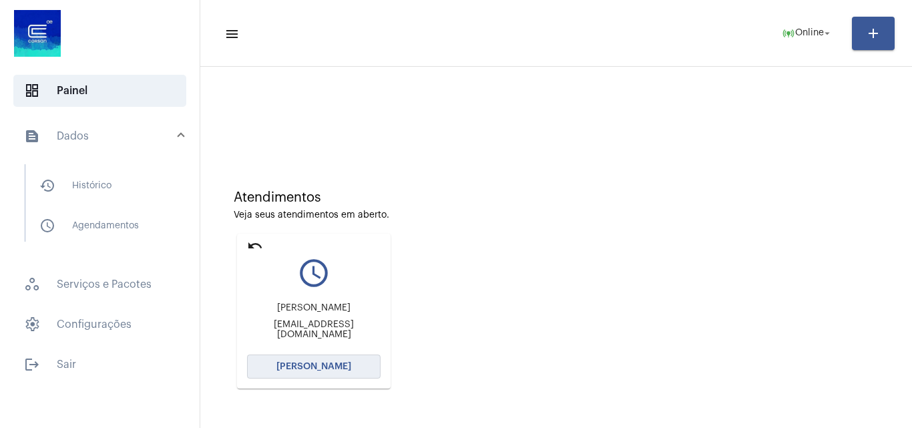
click at [318, 360] on button "[PERSON_NAME]" at bounding box center [314, 366] width 134 height 24
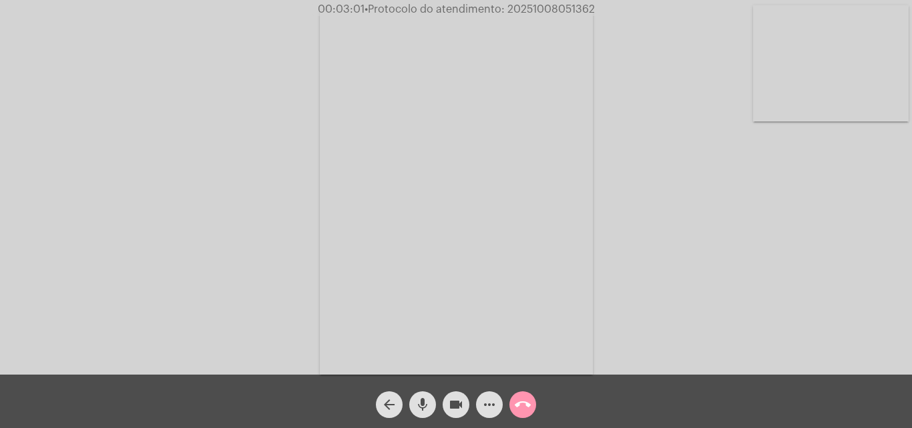
click at [476, 409] on div "more_horiz" at bounding box center [489, 400] width 33 height 33
click at [485, 405] on mat-icon "more_horiz" at bounding box center [489, 404] width 16 height 16
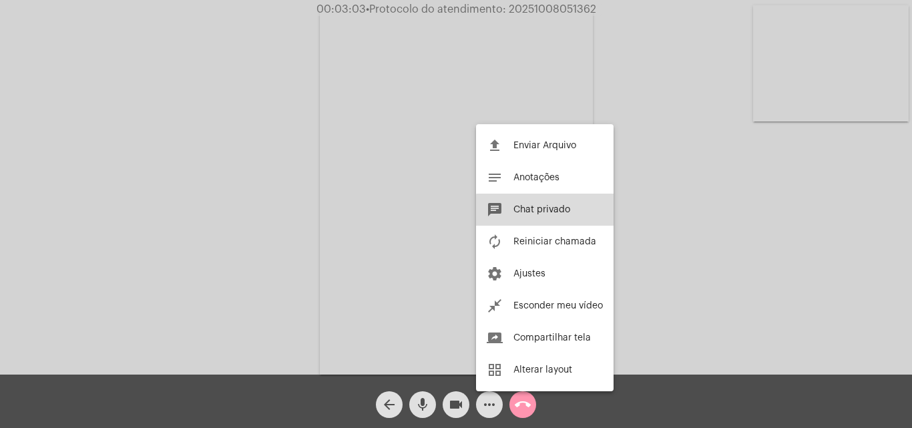
click at [571, 214] on button "chat Chat privado" at bounding box center [545, 210] width 138 height 32
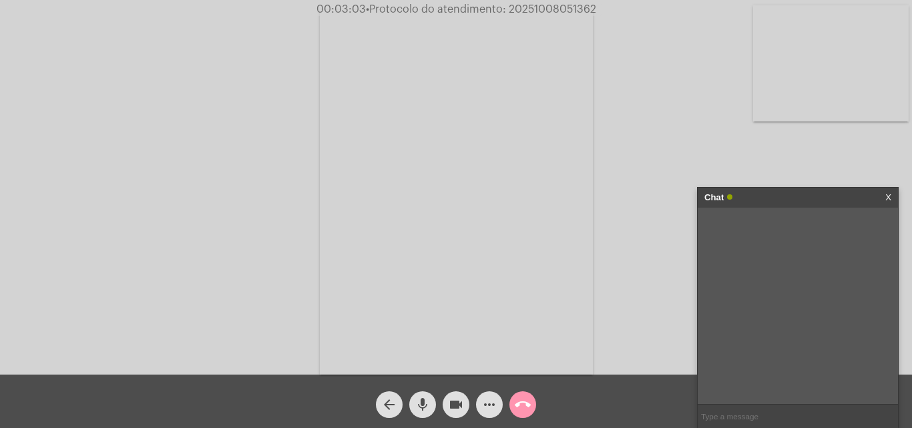
click at [752, 422] on input "text" at bounding box center [798, 416] width 200 height 23
type input "oii"
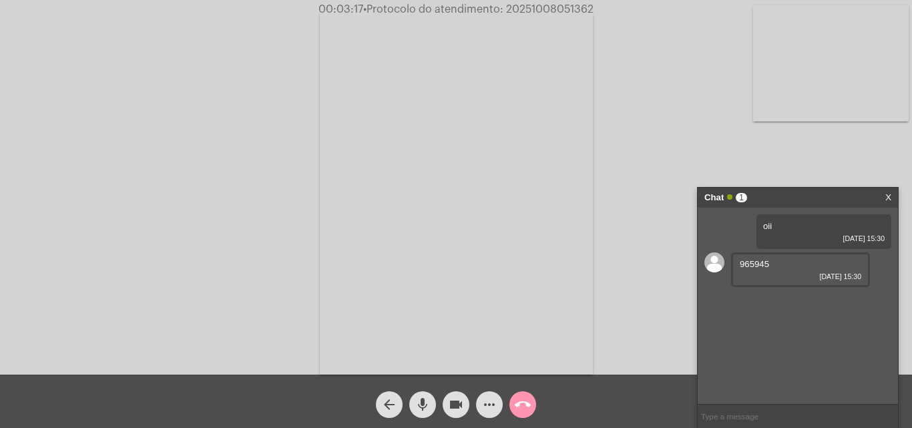
click at [747, 264] on span "965945" at bounding box center [754, 264] width 29 height 10
copy span "965945"
click at [782, 307] on link "https://neft-transfer-bucket.s3.amazonaws.com/temp-ada3595f-6155-8c68-e973-8d1d…" at bounding box center [786, 302] width 93 height 10
click at [762, 421] on input "text" at bounding box center [798, 416] width 200 height 23
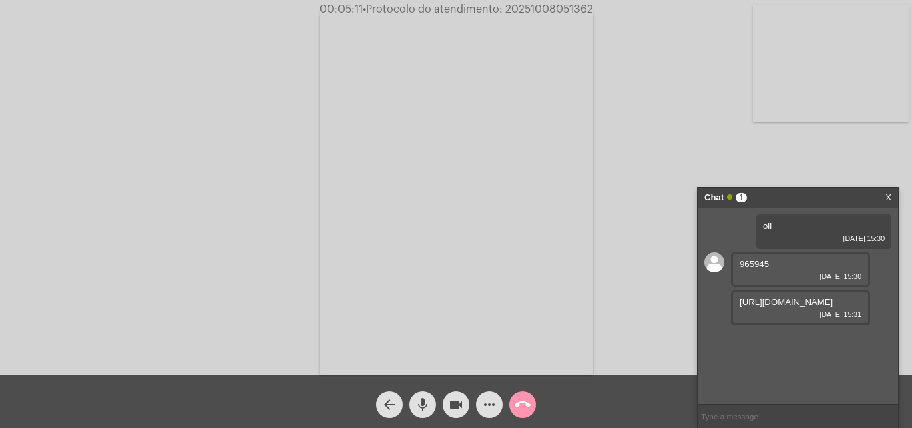
paste input "Nome: Cia Riograndense de Saneamento - Corsan CNPJ:  92.802.784/0001-90 Institu…"
drag, startPoint x: 780, startPoint y: 418, endPoint x: 911, endPoint y: 425, distance: 131.0
click at [911, 425] on app-call "00:05:14 • Protocolo do atendimento: 20251008051362 Acessando Câmera e Microfon…" at bounding box center [456, 214] width 912 height 428
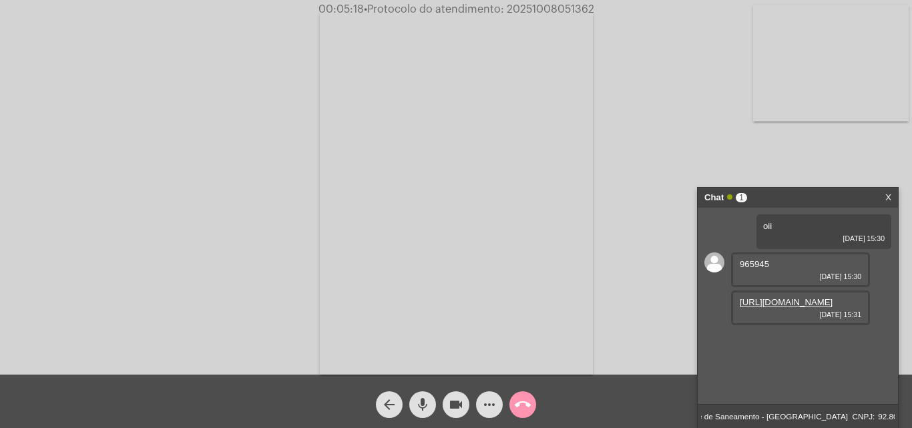
drag, startPoint x: 767, startPoint y: 415, endPoint x: 911, endPoint y: 419, distance: 144.2
click at [911, 419] on app-call "00:05:18 • Protocolo do atendimento: 20251008051362 Acessando Câmera e Microfon…" at bounding box center [456, 214] width 912 height 428
type input "Nome: Cia Riograndense de Saneamento"
paste input "Nome: Cia Riograndense de Saneamento - Corsan CNPJ:  92.802.784/0001-90 Institu…"
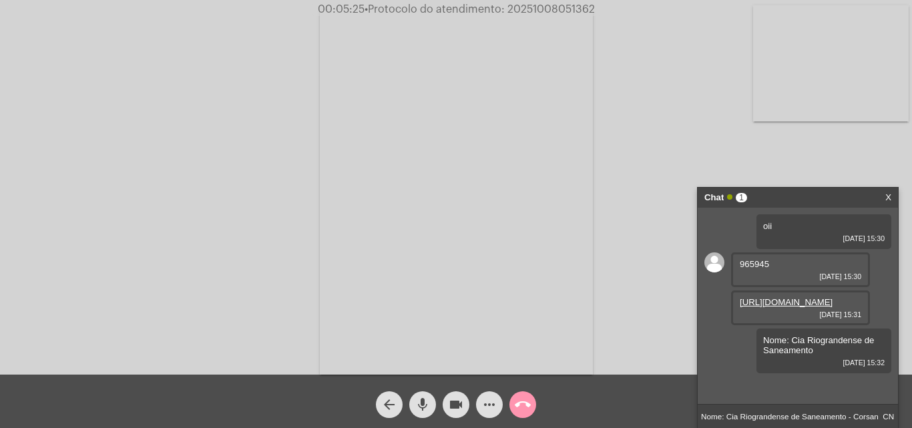
drag, startPoint x: 780, startPoint y: 415, endPoint x: 605, endPoint y: 415, distance: 174.9
click at [605, 415] on app-call "00:05:25 • Protocolo do atendimento: 20251008051362 Acessando Câmera e Microfon…" at bounding box center [456, 214] width 912 height 428
click at [746, 417] on input "Nome: Cia Riograndense de Saneamento - Corsan CNPJ:  92.802.784/0001-90 Institu…" at bounding box center [798, 416] width 200 height 23
drag, startPoint x: 854, startPoint y: 415, endPoint x: 640, endPoint y: 415, distance: 214.3
click at [641, 415] on app-call "00:05:27 • Protocolo do atendimento: 20251008051362 Acessando Câmera e Microfon…" at bounding box center [456, 214] width 912 height 428
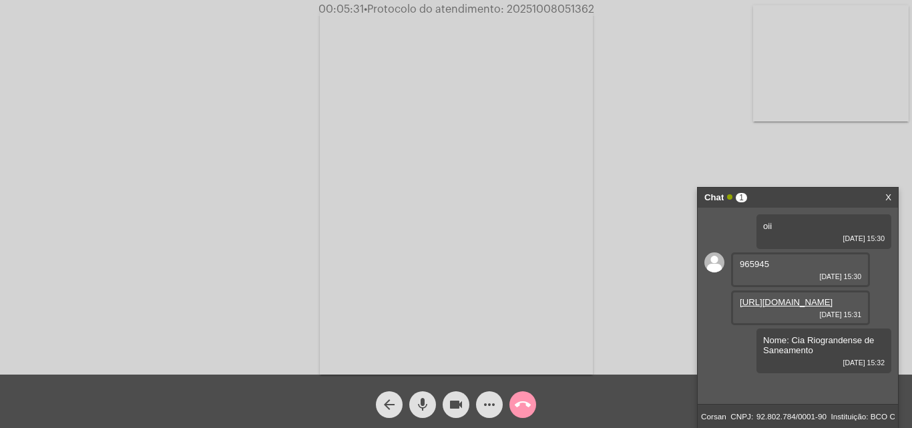
drag, startPoint x: 728, startPoint y: 414, endPoint x: 678, endPoint y: 413, distance: 50.7
click at [678, 413] on app-call "00:05:31 • Protocolo do atendimento: 20251008051362 Acessando Câmera e Microfon…" at bounding box center [456, 214] width 912 height 428
drag, startPoint x: 802, startPoint y: 417, endPoint x: 911, endPoint y: 411, distance: 108.9
click at [911, 411] on app-call "00:05:34 • Protocolo do atendimento: 20251008051362 Acessando Câmera e Microfon…" at bounding box center [456, 214] width 912 height 428
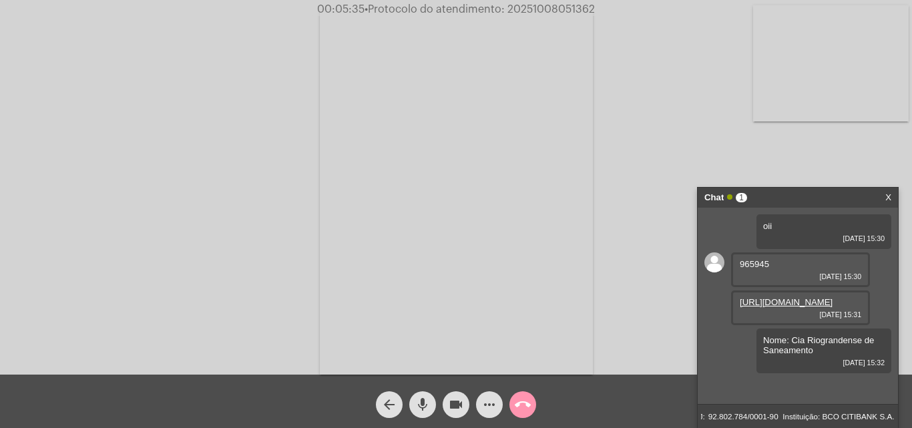
type input "CNPJ:  92.802.784/0001-90"
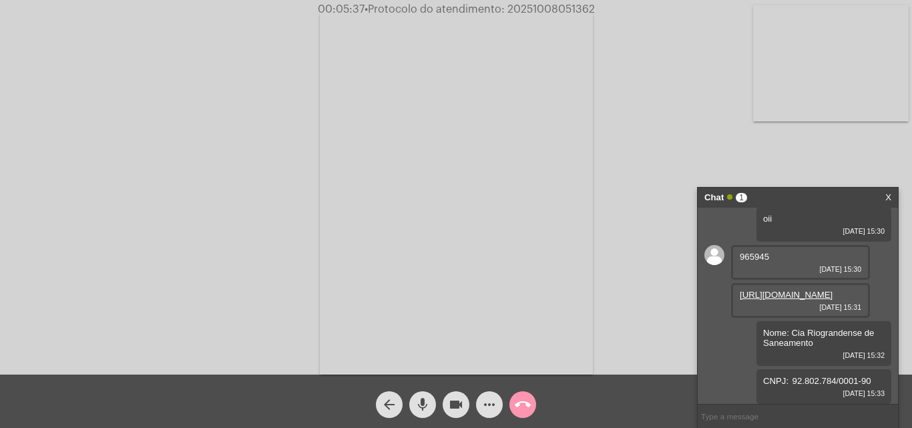
paste input "Nome: Cia Riograndense de Saneamento - Corsan CNPJ:  92.802.784/0001-90 Institu…"
drag, startPoint x: 822, startPoint y: 416, endPoint x: 601, endPoint y: 415, distance: 220.3
click at [601, 415] on app-call "00:05:39 • Protocolo do atendimento: 20251008051362 Acessando Câmera e Microfon…" at bounding box center [456, 214] width 912 height 428
click at [793, 421] on input "Nome: Cia Riograndense de Saneamento - Corsan CNPJ:  92.802.784/0001-90 Institu…" at bounding box center [798, 416] width 200 height 23
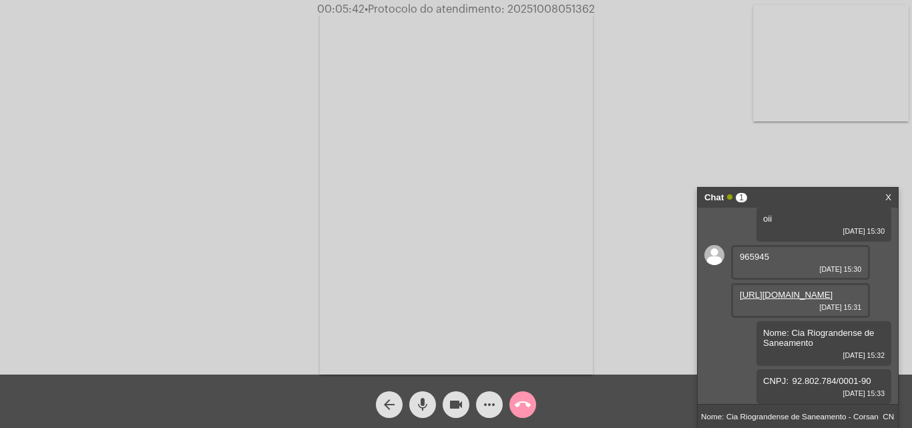
drag, startPoint x: 880, startPoint y: 417, endPoint x: 661, endPoint y: 415, distance: 218.9
click at [661, 415] on app-call "00:05:42 • Protocolo do atendimento: 20251008051362 Acessando Câmera e Microfon…" at bounding box center [456, 214] width 912 height 428
drag, startPoint x: 802, startPoint y: 415, endPoint x: 613, endPoint y: 415, distance: 188.9
click at [613, 415] on app-call "00:05:45 • Protocolo do atendimento: 20251008051362 Acessando Câmera e Microfon…" at bounding box center [456, 214] width 912 height 428
type input "Instituição: BCO CITIBANK S.A."
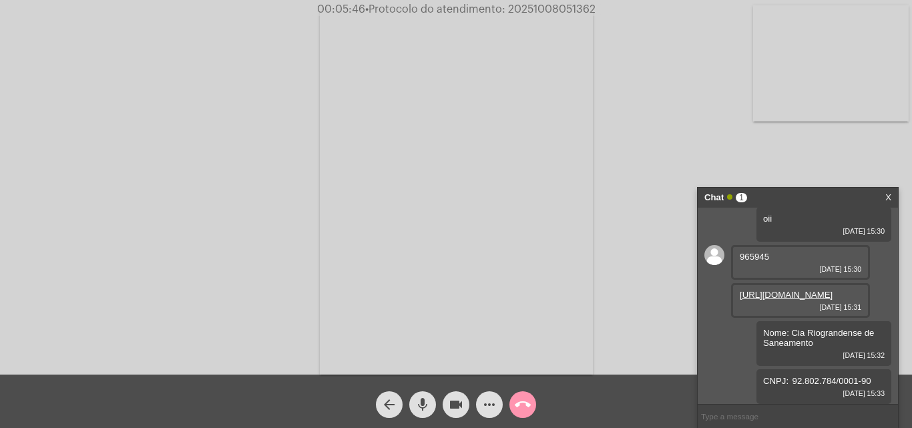
scroll to position [85, 0]
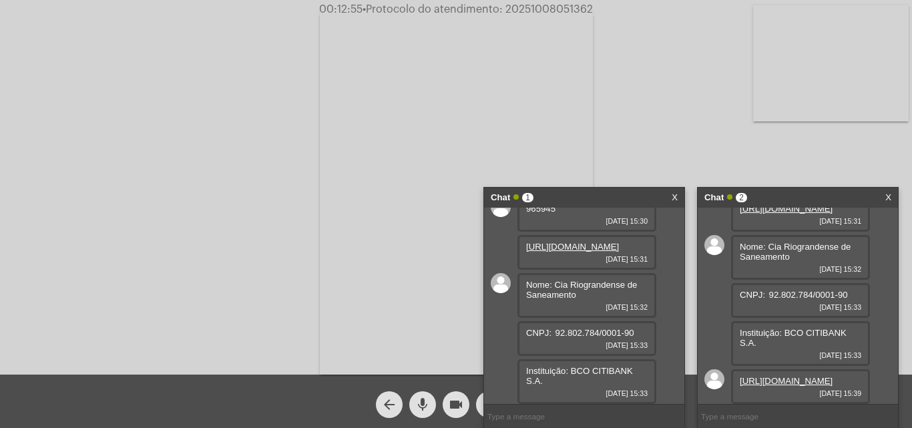
click at [596, 198] on div "Chat 1" at bounding box center [570, 198] width 159 height 20
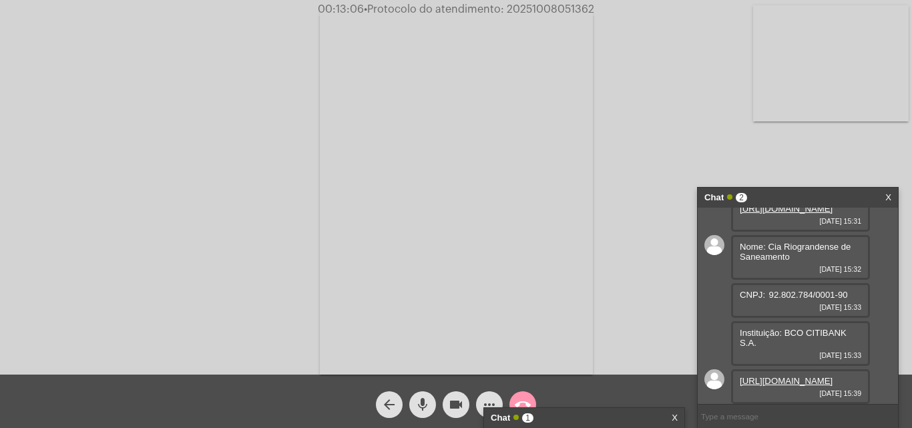
click at [672, 419] on link "X" at bounding box center [675, 418] width 6 height 20
click at [515, 398] on mat-icon "call_end" at bounding box center [523, 404] width 16 height 16
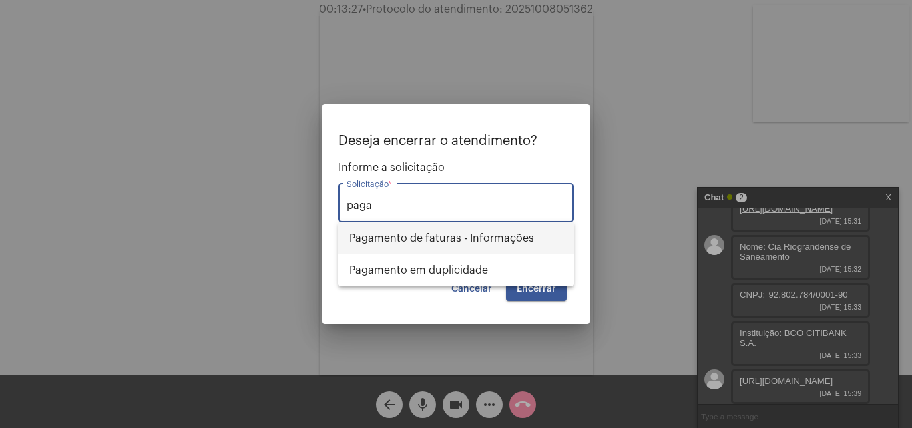
click at [463, 239] on span "Pagamento de faturas - Informações" at bounding box center [456, 238] width 214 height 32
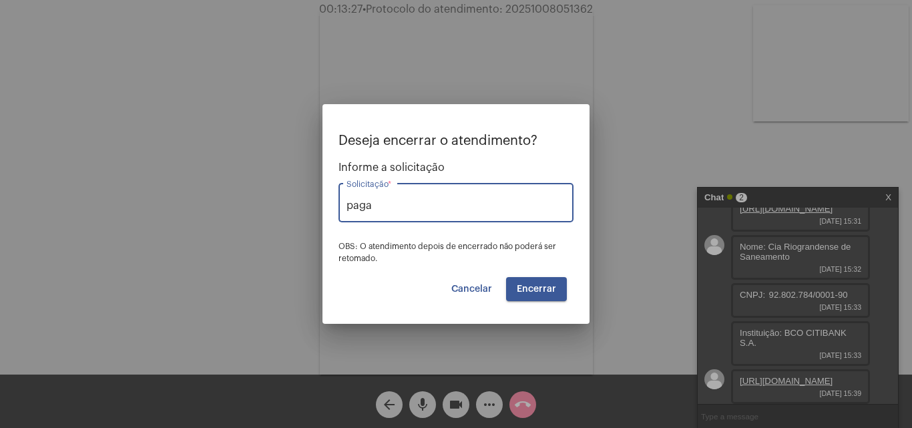
type input "Pagamento de faturas - Informações"
click at [533, 284] on span "Encerrar" at bounding box center [536, 288] width 39 height 9
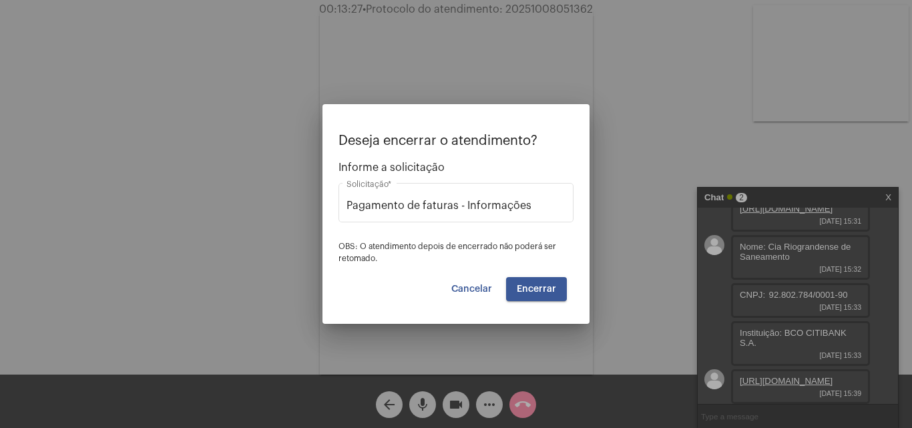
click at [537, 282] on button "Encerrar" at bounding box center [536, 289] width 61 height 24
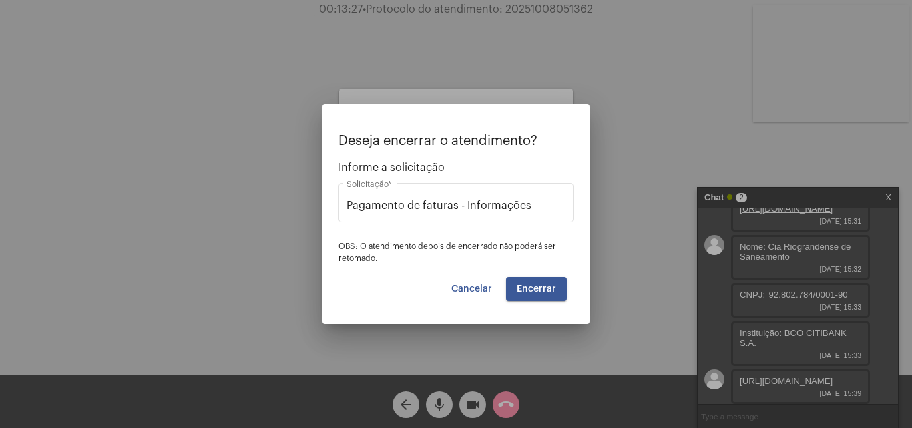
click at [543, 282] on button "Encerrar" at bounding box center [536, 289] width 61 height 24
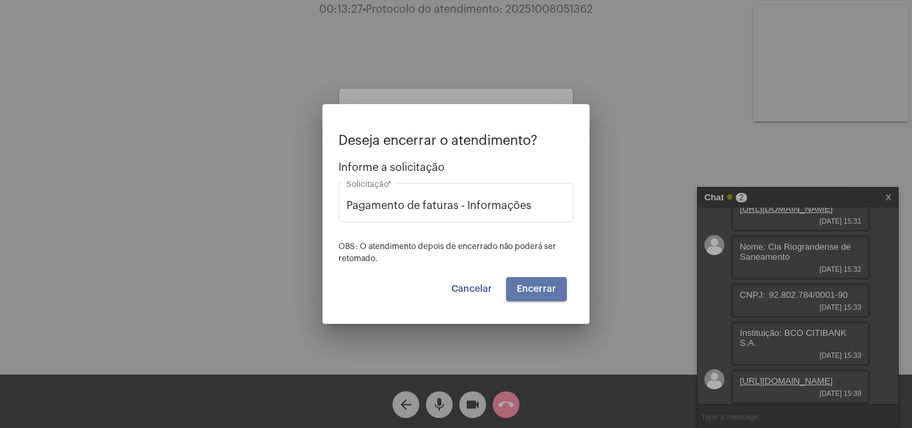
click at [543, 282] on button "Encerrar" at bounding box center [536, 289] width 61 height 24
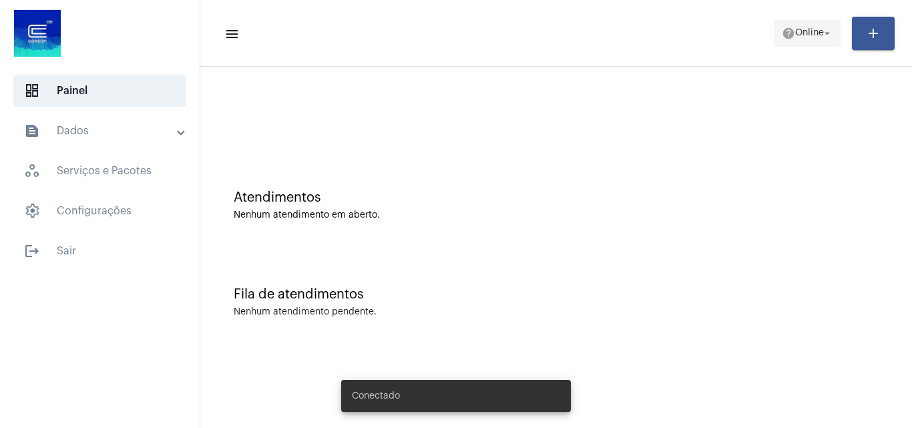
click at [808, 33] on span "Online" at bounding box center [809, 33] width 29 height 9
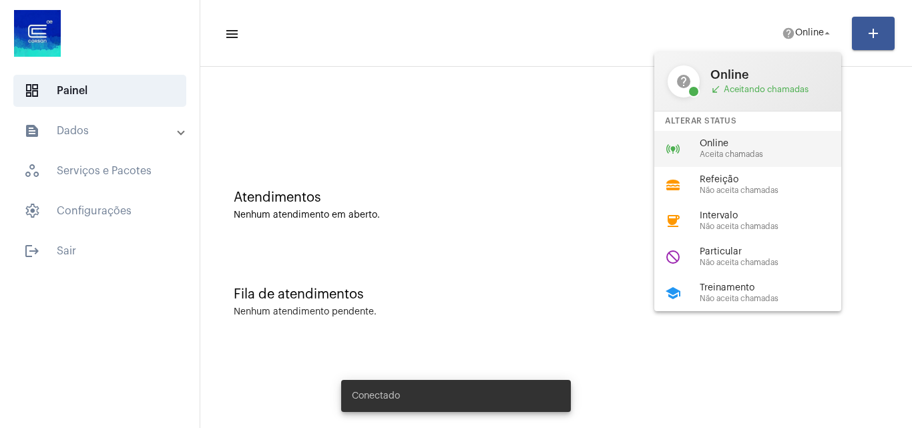
click at [727, 151] on span "Aceita chamadas" at bounding box center [776, 154] width 152 height 9
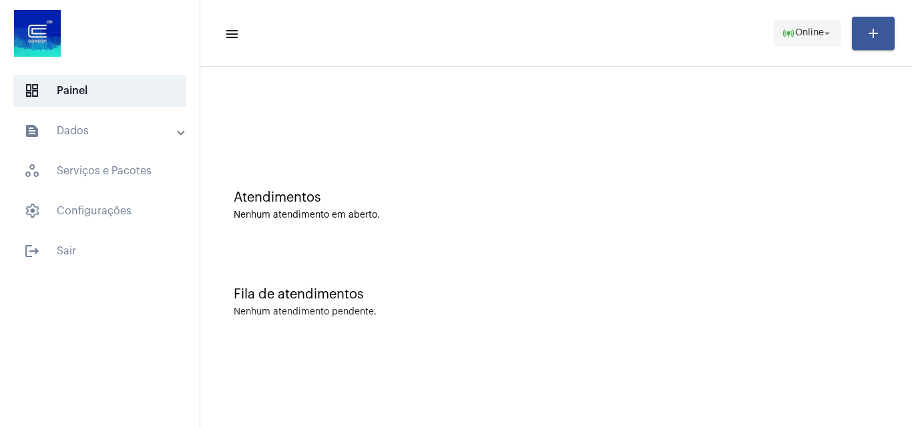
click at [799, 29] on span "Online" at bounding box center [809, 33] width 29 height 9
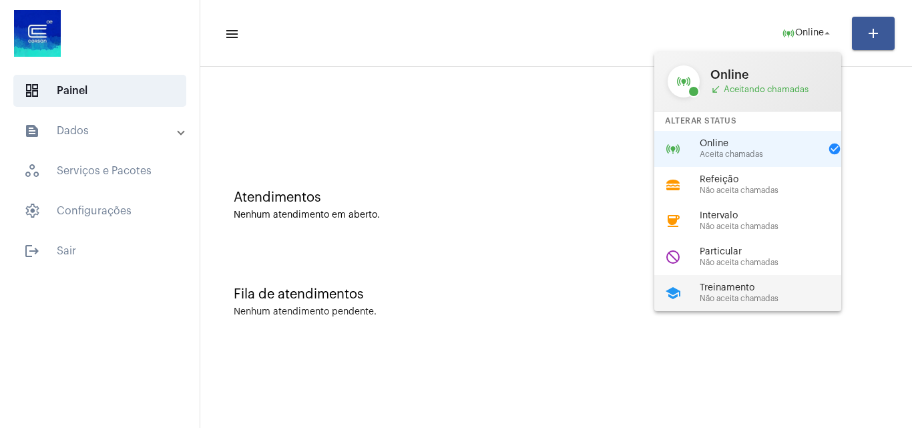
click at [737, 295] on span "Não aceita chamadas" at bounding box center [776, 298] width 152 height 9
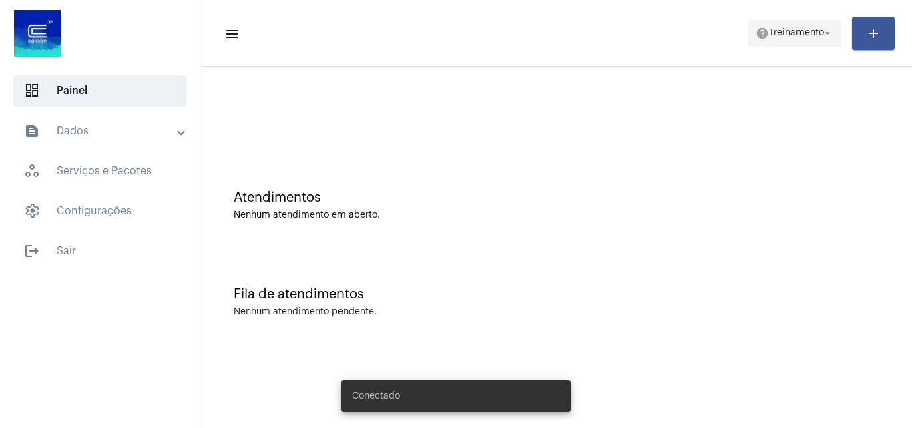
click at [811, 27] on span "help Treinamento arrow_drop_down" at bounding box center [794, 33] width 77 height 24
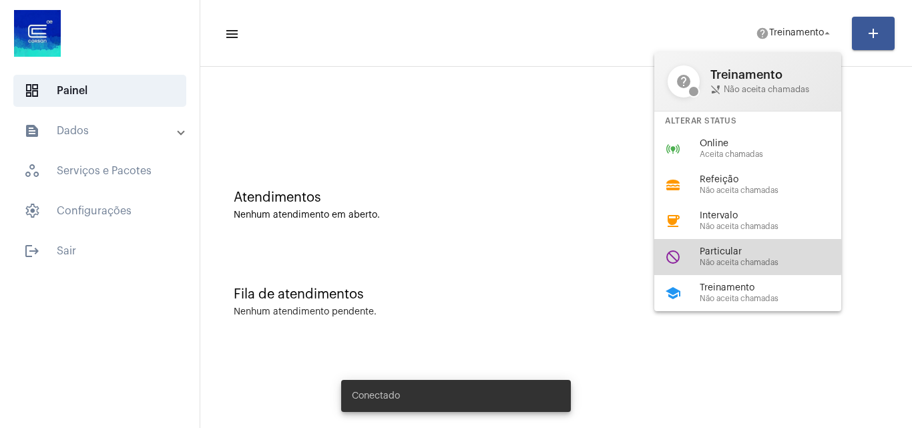
click at [726, 256] on span "Particular" at bounding box center [776, 252] width 152 height 10
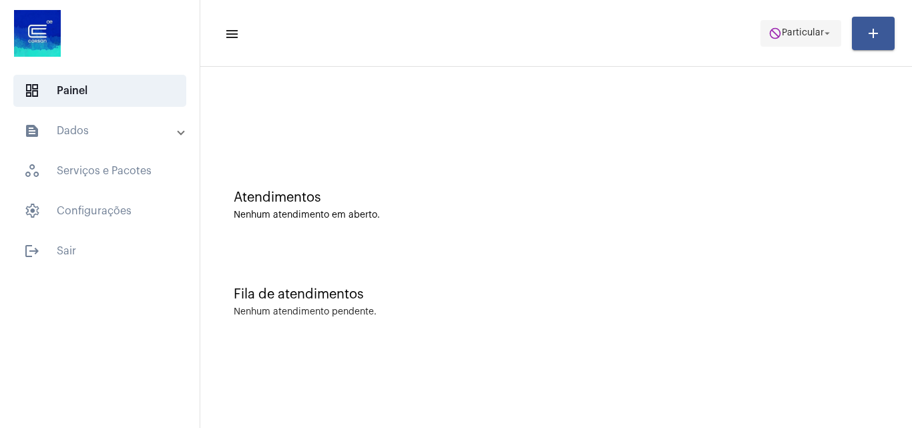
click at [760, 39] on button "do_not_disturb Particular arrow_drop_down" at bounding box center [800, 33] width 81 height 27
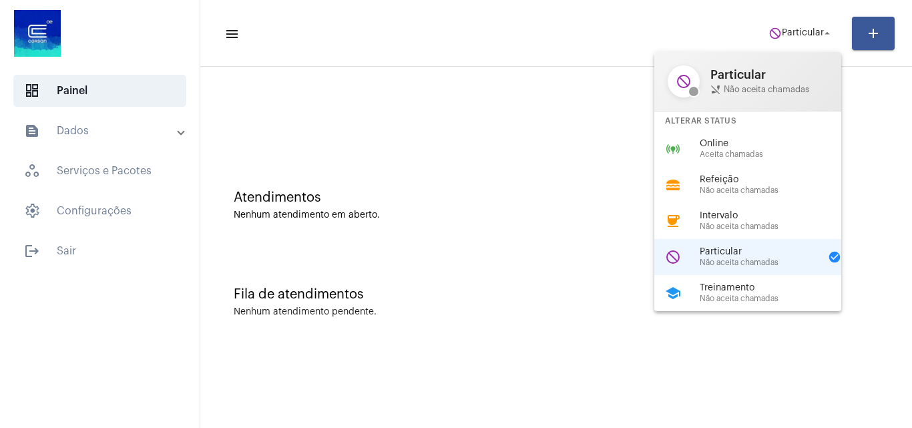
click at [751, 144] on span "Online" at bounding box center [776, 144] width 152 height 10
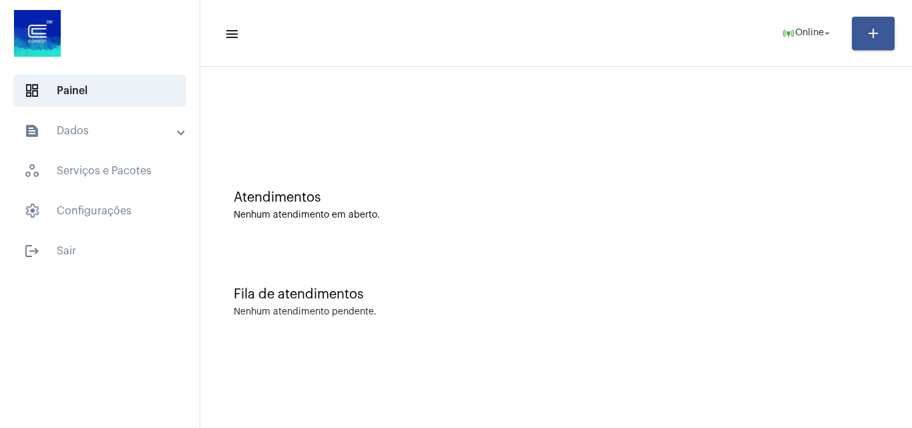
click at [91, 142] on mat-expansion-panel-header "text_snippet_outlined Dados" at bounding box center [104, 131] width 192 height 32
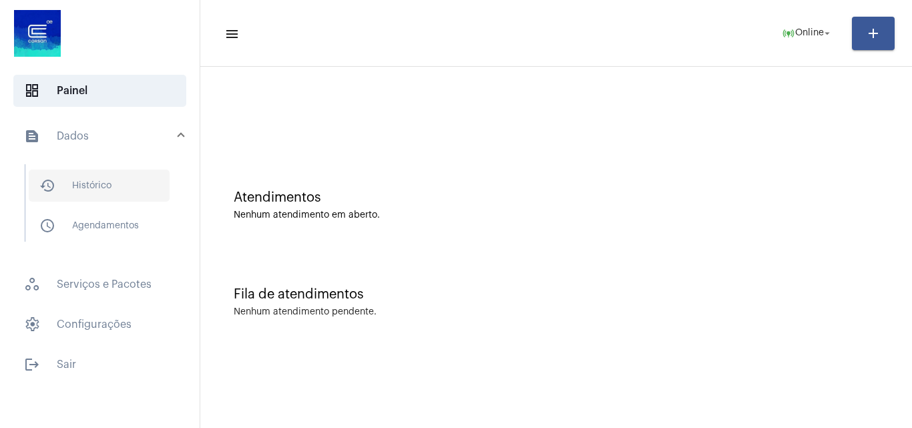
click at [96, 186] on span "history_outlined Histórico" at bounding box center [99, 186] width 141 height 32
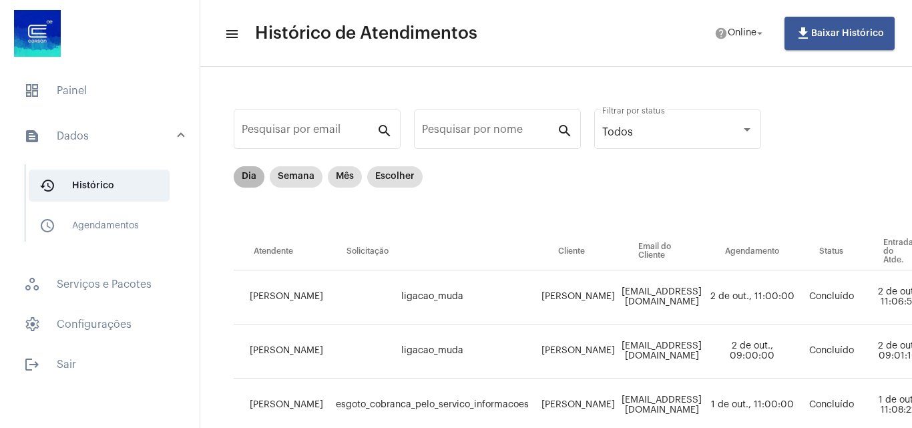
click at [252, 190] on div "Dia Semana Mês Escolher" at bounding box center [328, 177] width 194 height 27
click at [252, 186] on mat-chip "Dia" at bounding box center [249, 176] width 31 height 21
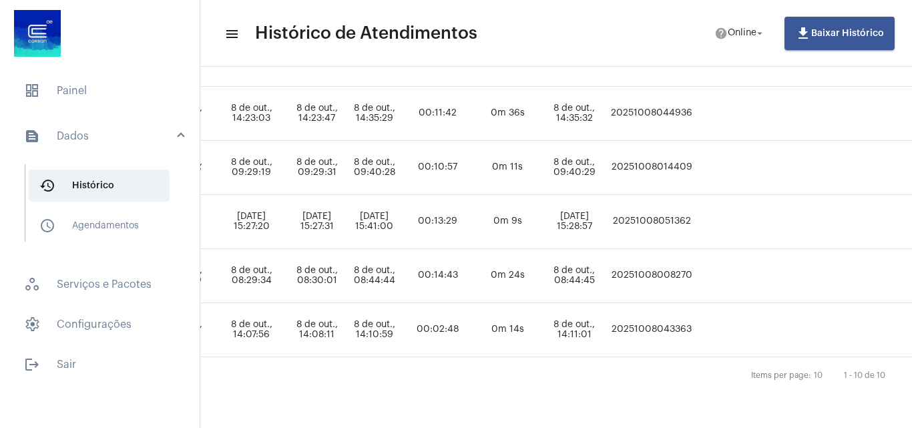
scroll to position [464, 756]
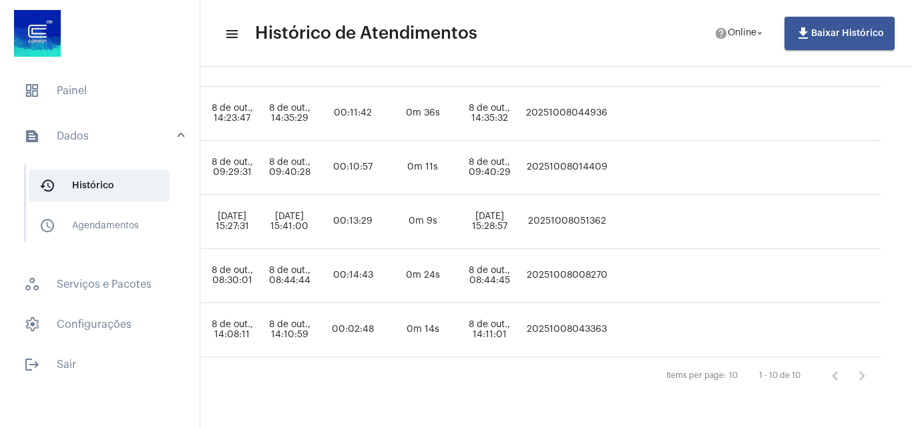
click at [611, 204] on td "20251008051362" at bounding box center [567, 222] width 88 height 54
copy td "20251008051362"
click at [75, 91] on span "dashboard Painel" at bounding box center [99, 91] width 173 height 32
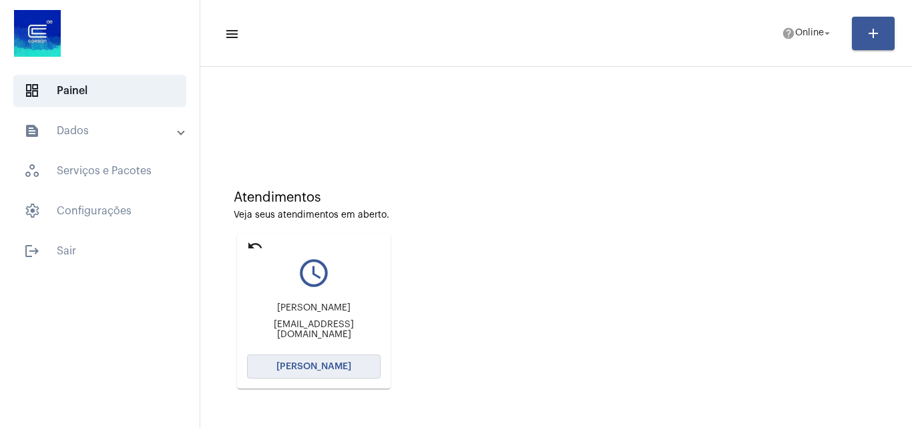
drag, startPoint x: 344, startPoint y: 365, endPoint x: 334, endPoint y: 369, distance: 11.4
click at [338, 368] on span "[PERSON_NAME]" at bounding box center [313, 366] width 75 height 9
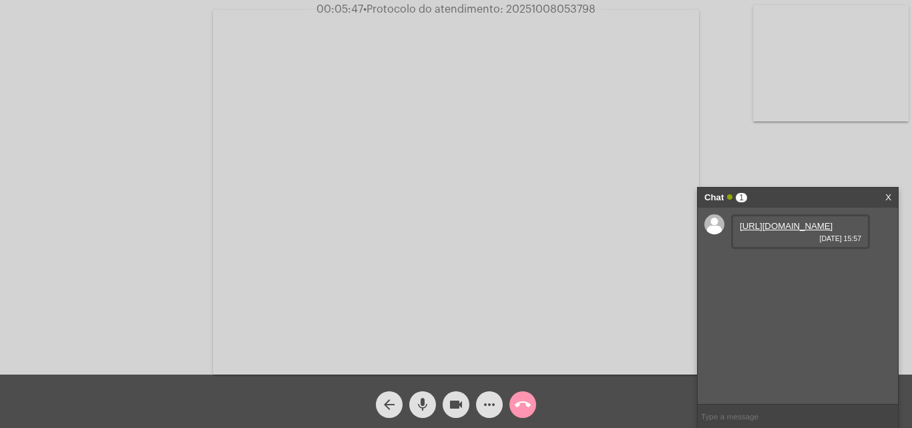
click at [777, 231] on link "[URL][DOMAIN_NAME]" at bounding box center [786, 226] width 93 height 10
click at [780, 269] on link "[URL][DOMAIN_NAME]" at bounding box center [786, 264] width 93 height 10
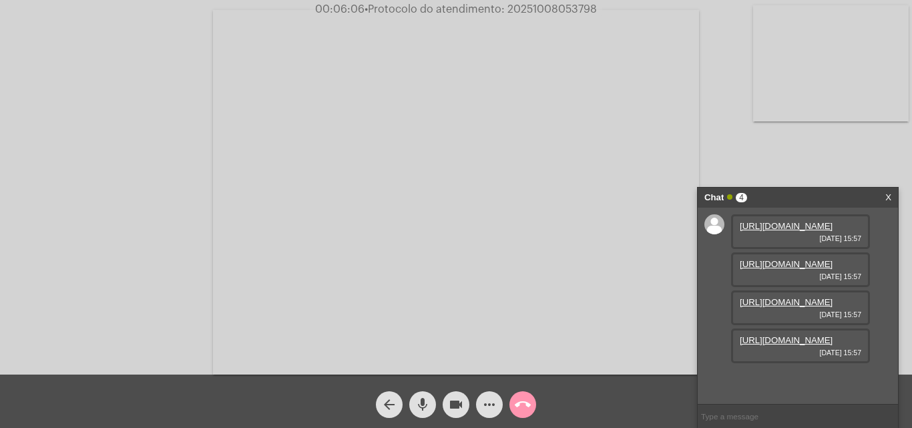
scroll to position [79, 0]
click at [792, 307] on link "[URL][DOMAIN_NAME]" at bounding box center [786, 302] width 93 height 10
click at [778, 373] on link "[URL][DOMAIN_NAME]" at bounding box center [786, 378] width 93 height 10
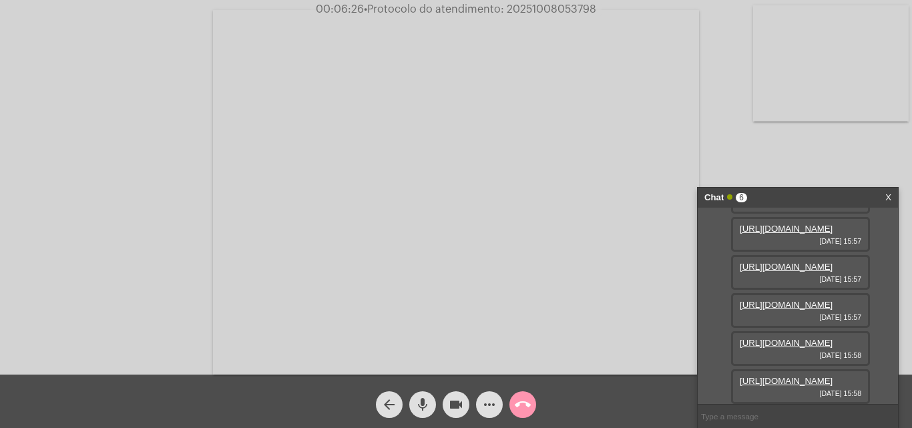
scroll to position [216, 0]
click at [790, 378] on link "[URL][DOMAIN_NAME]" at bounding box center [786, 381] width 93 height 10
click at [796, 376] on link "[URL][DOMAIN_NAME]" at bounding box center [786, 381] width 93 height 10
click at [446, 427] on div "arrow_back mic videocam more_horiz call_end" at bounding box center [456, 400] width 912 height 53
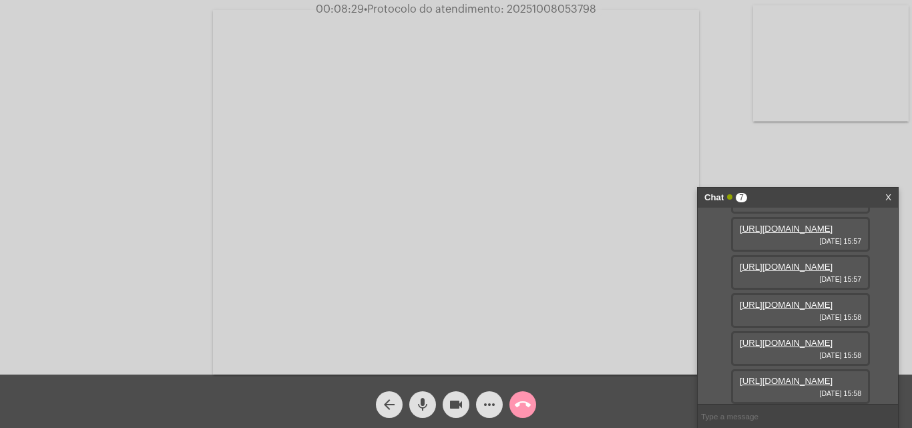
scroll to position [200, 0]
click at [796, 262] on link "[URL][DOMAIN_NAME]" at bounding box center [786, 267] width 93 height 10
click at [432, 405] on button "mic" at bounding box center [422, 404] width 27 height 27
click at [453, 406] on mat-icon "videocam" at bounding box center [456, 404] width 16 height 16
click at [447, 403] on button "videocam_off" at bounding box center [456, 404] width 27 height 27
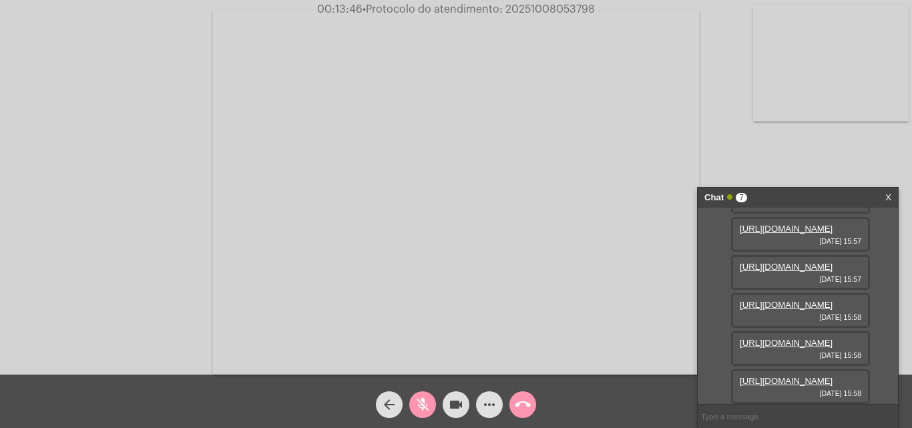
click at [426, 403] on mat-icon "mic_off" at bounding box center [423, 404] width 16 height 16
click at [557, 6] on span "• Protocolo do atendimento: 20251008053798" at bounding box center [477, 9] width 232 height 11
copy span "20251008053798"
click at [743, 420] on input "text" at bounding box center [798, 416] width 200 height 23
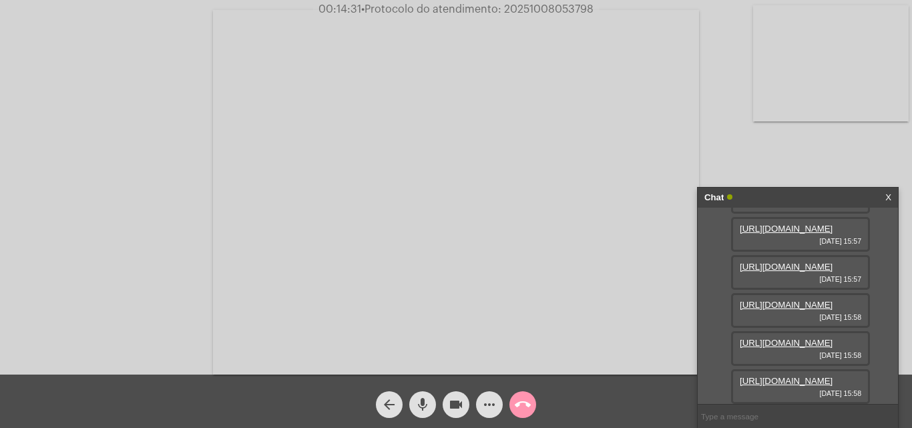
paste input "20251008053798"
type input "20251008053798"
click at [517, 405] on mat-icon "call_end" at bounding box center [523, 404] width 16 height 16
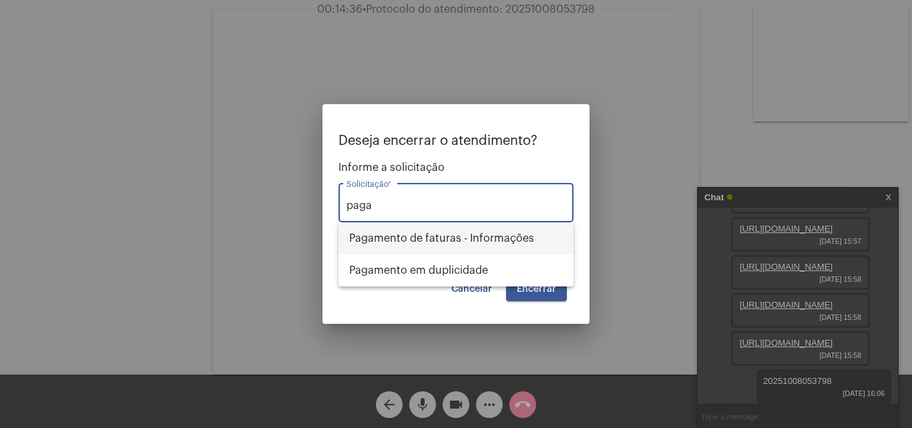
click at [536, 241] on span "Pagamento de faturas - Informações" at bounding box center [456, 238] width 214 height 32
type input "Pagamento de faturas - Informações"
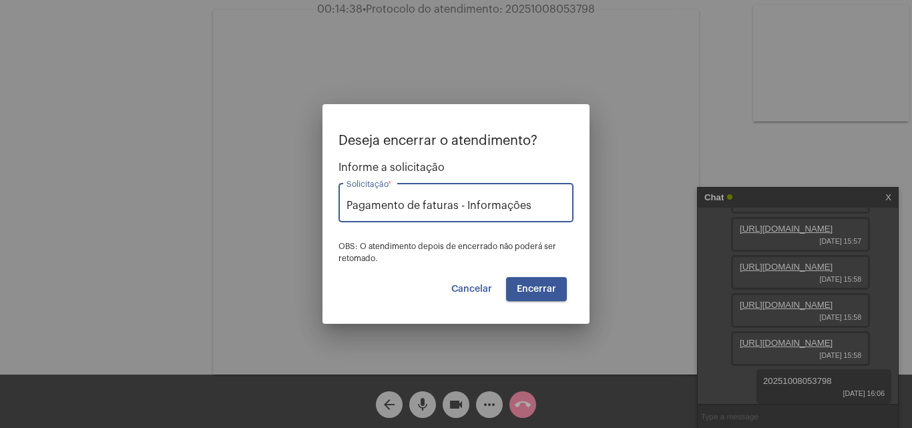
click at [541, 294] on button "Encerrar" at bounding box center [536, 289] width 61 height 24
click at [541, 292] on span "Encerrar" at bounding box center [536, 288] width 39 height 9
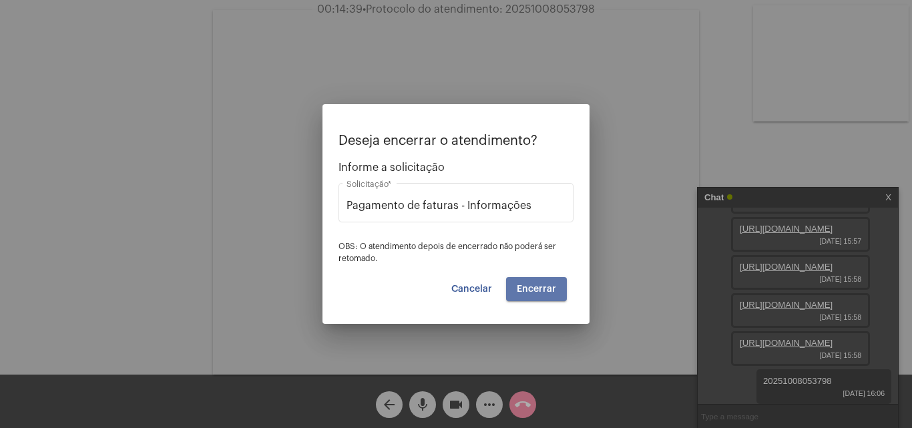
click at [541, 292] on span "Encerrar" at bounding box center [536, 288] width 39 height 9
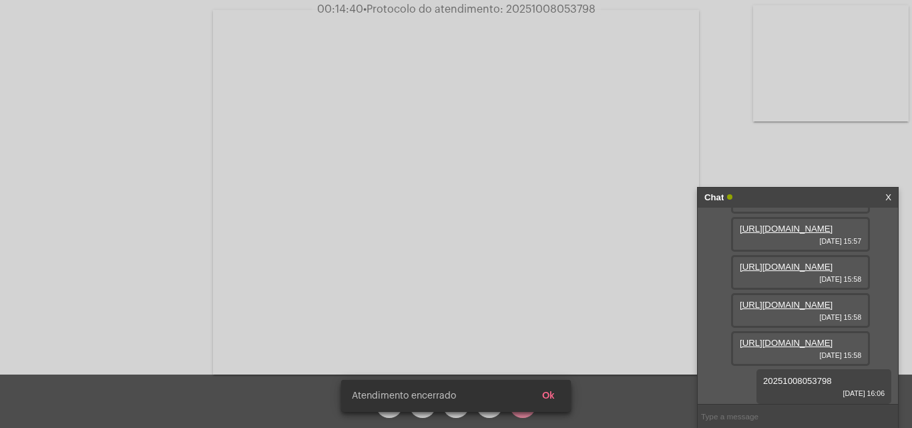
click at [541, 292] on video at bounding box center [456, 192] width 486 height 364
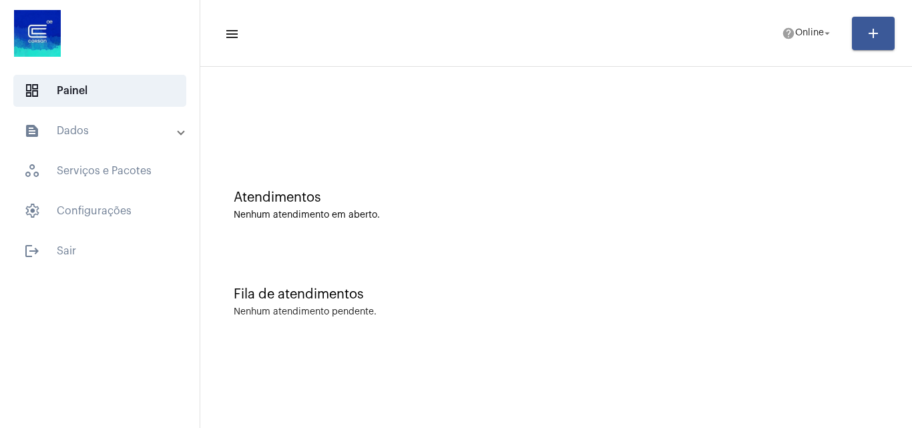
click at [95, 125] on mat-panel-title "text_snippet_outlined Dados" at bounding box center [101, 131] width 154 height 16
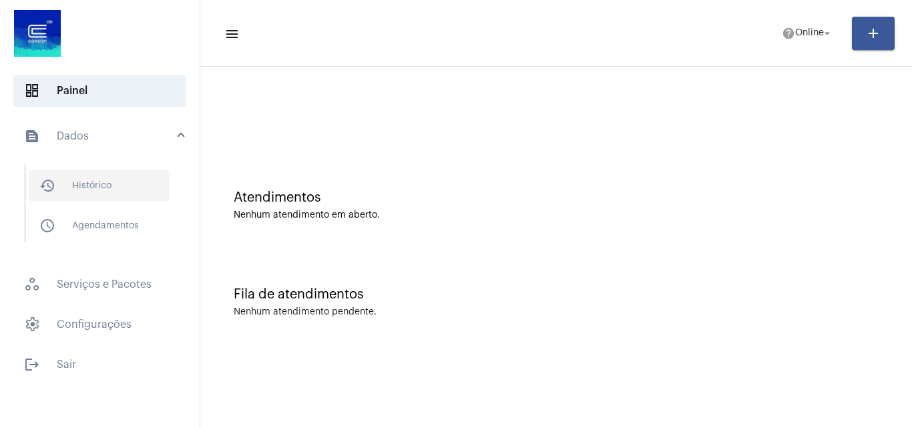
click at [112, 192] on span "history_outlined Histórico" at bounding box center [99, 186] width 141 height 32
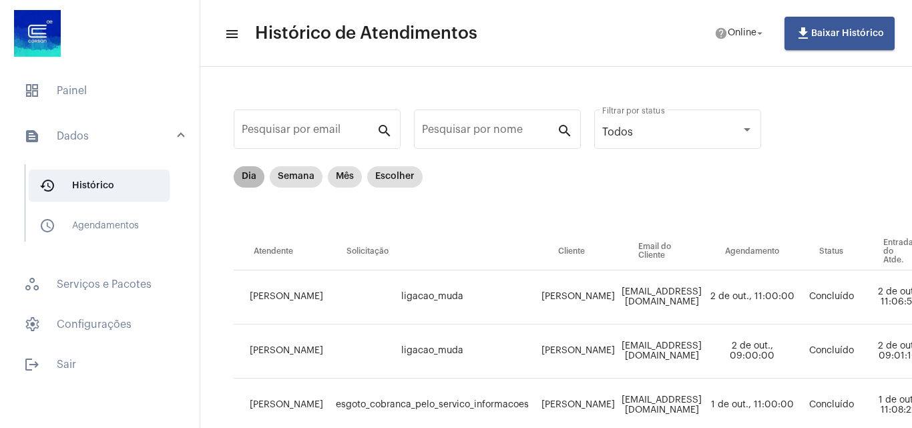
click at [248, 170] on mat-chip "Dia" at bounding box center [249, 176] width 31 height 21
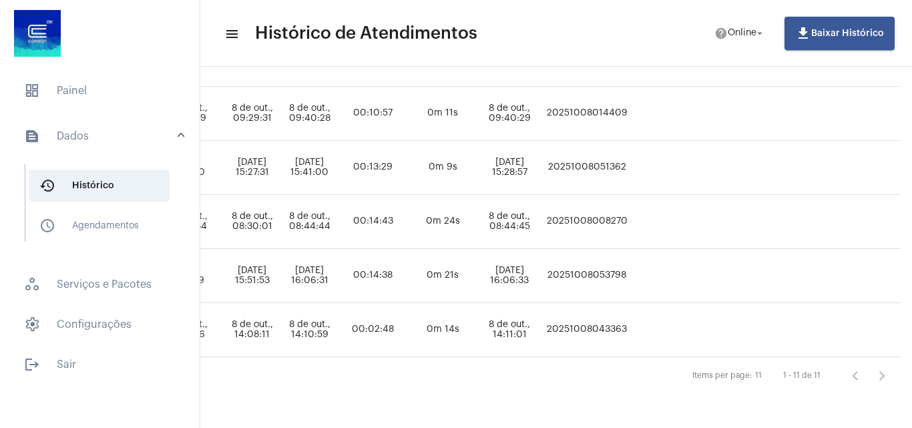
scroll to position [518, 803]
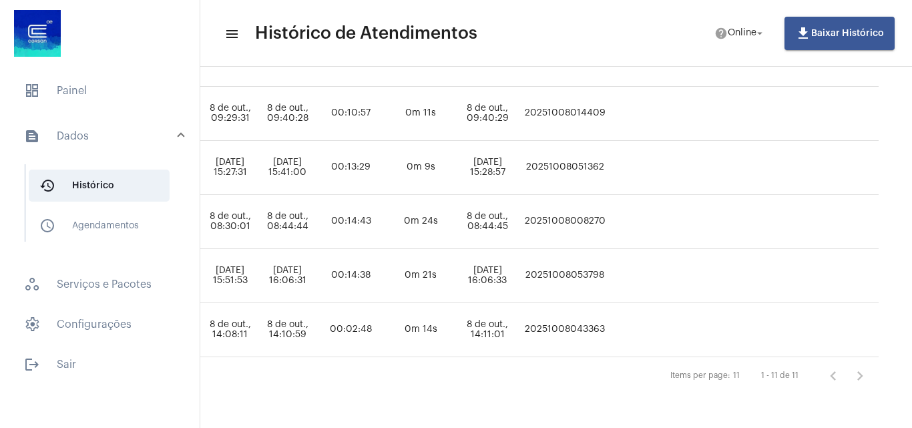
click at [591, 265] on td "20251008053798" at bounding box center [565, 276] width 88 height 54
copy td "20251008053798"
click at [46, 78] on span "dashboard Painel" at bounding box center [99, 91] width 173 height 32
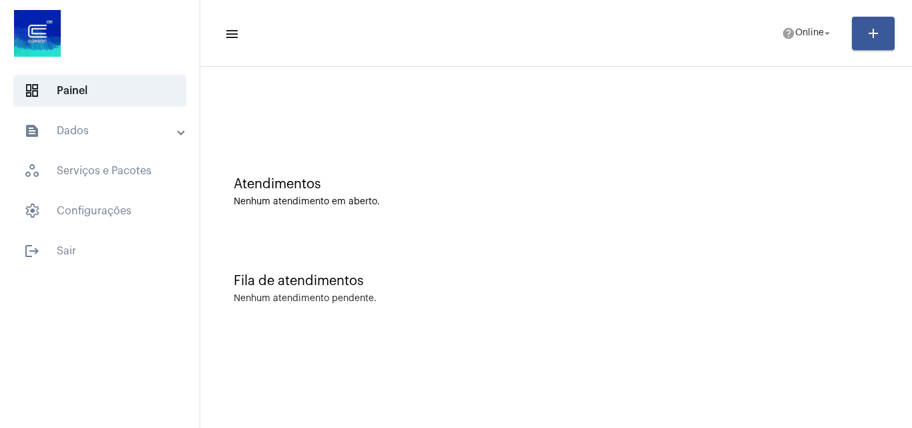
click at [796, 19] on mat-toolbar-row "menu help Online arrow_drop_down add" at bounding box center [556, 33] width 712 height 43
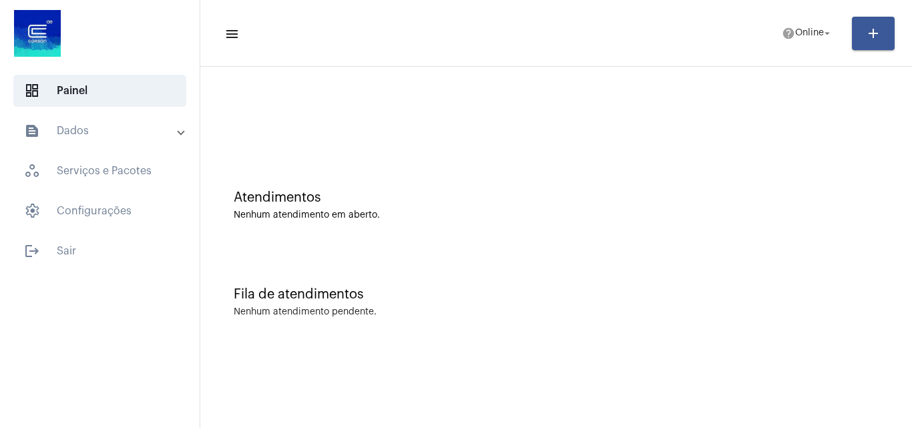
click at [799, 47] on mat-toolbar-row "menu help Online arrow_drop_down add" at bounding box center [556, 33] width 712 height 43
click at [796, 35] on span "Online" at bounding box center [809, 33] width 29 height 9
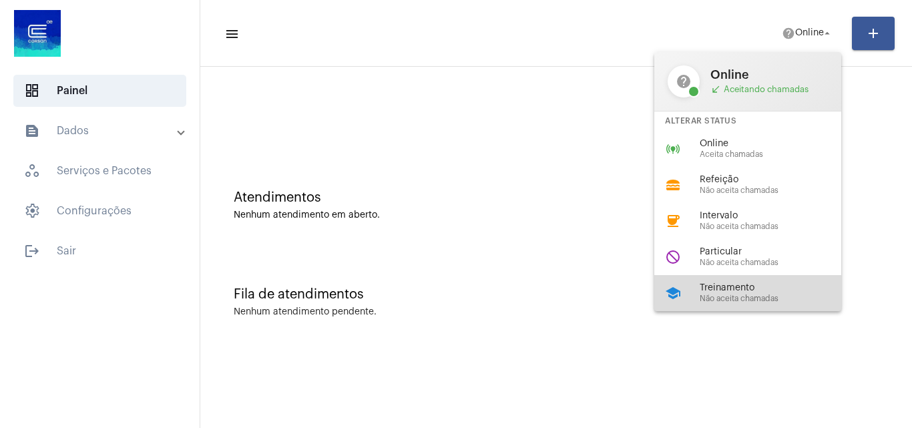
click at [747, 286] on span "Treinamento" at bounding box center [776, 288] width 152 height 10
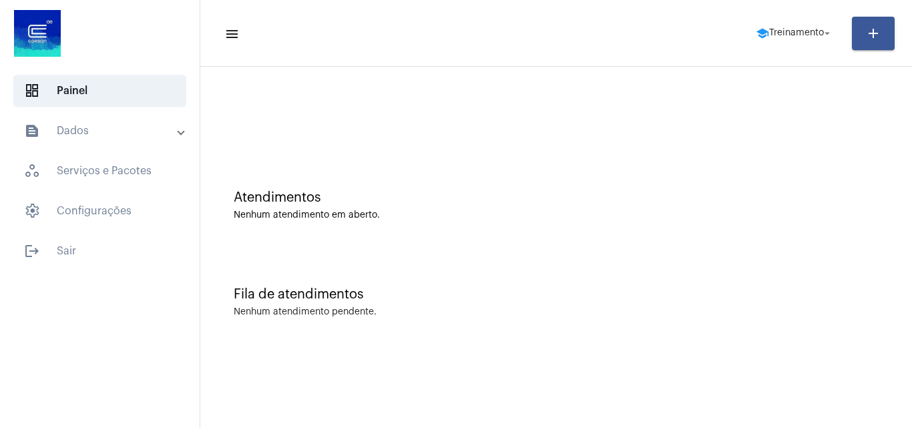
click at [732, 13] on mat-toolbar-row "menu school Treinamento arrow_drop_down add" at bounding box center [556, 33] width 712 height 43
click at [762, 29] on mat-icon "school" at bounding box center [762, 33] width 13 height 13
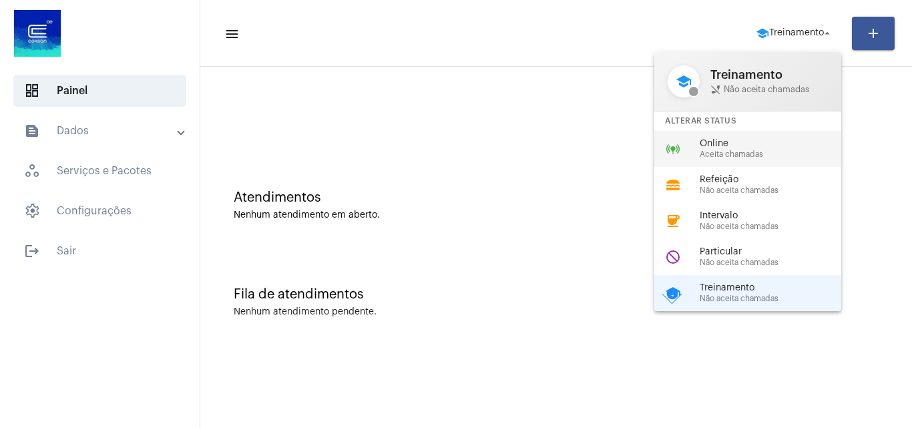
click at [704, 150] on span "Aceita chamadas" at bounding box center [776, 154] width 152 height 9
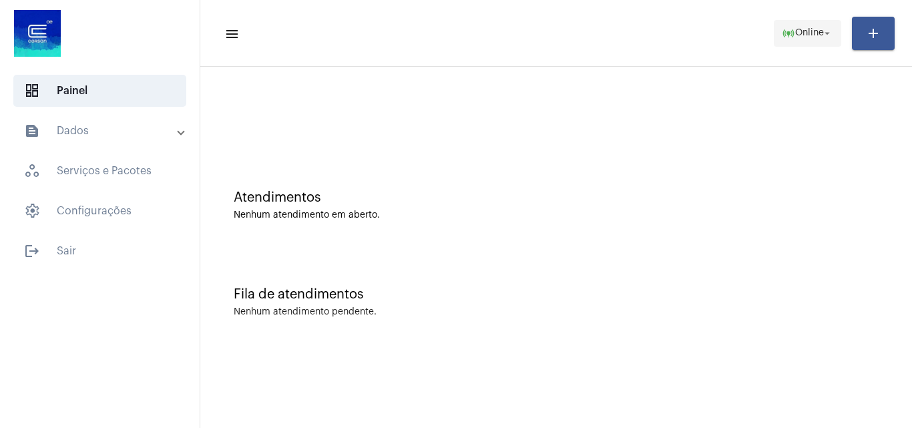
click at [814, 31] on span "Online" at bounding box center [809, 33] width 29 height 9
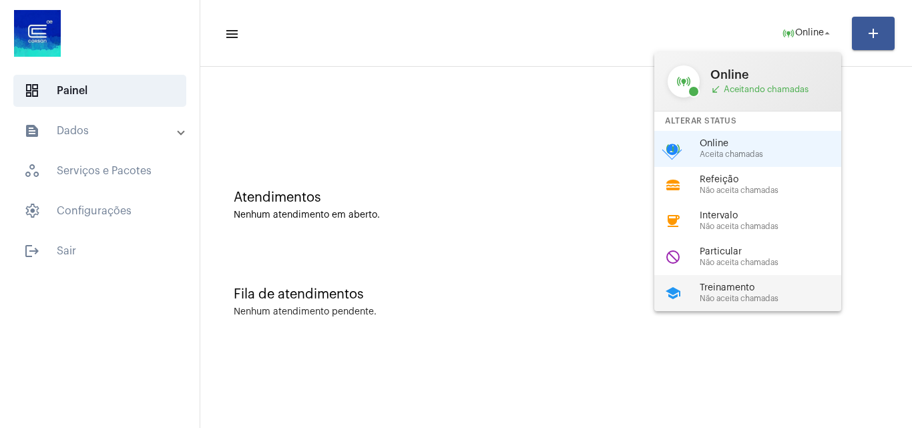
click at [740, 292] on span "Treinamento" at bounding box center [776, 288] width 152 height 10
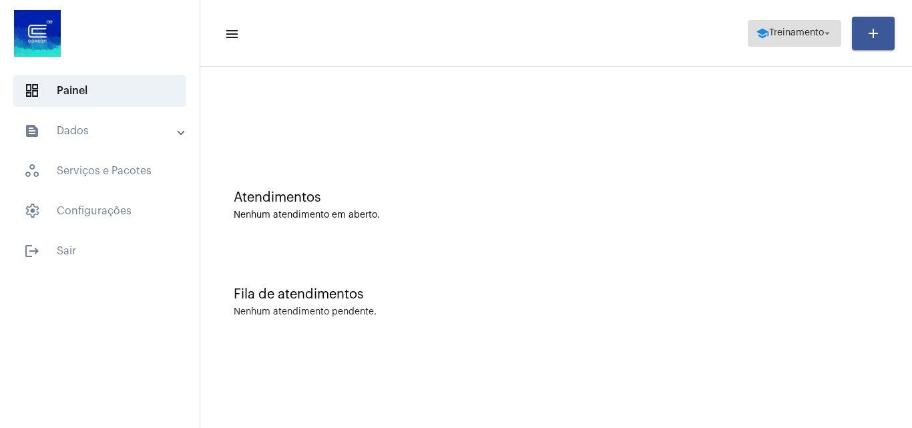
click at [782, 31] on span "Treinamento" at bounding box center [796, 33] width 55 height 9
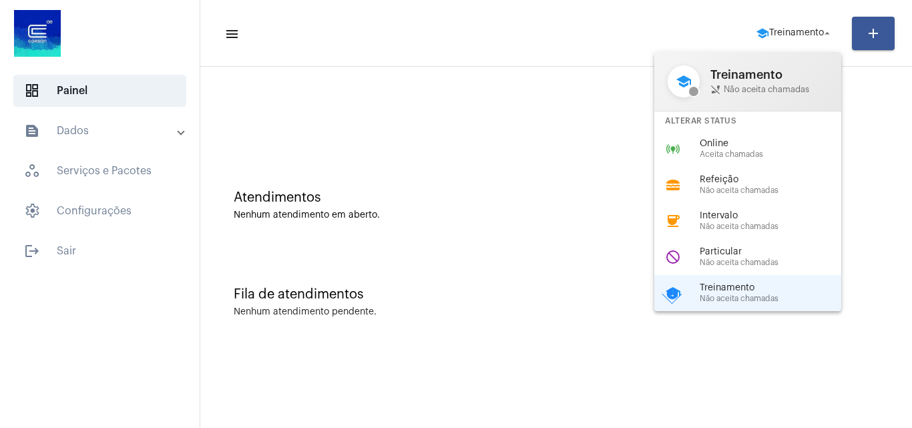
click at [728, 143] on span "Online" at bounding box center [776, 144] width 152 height 10
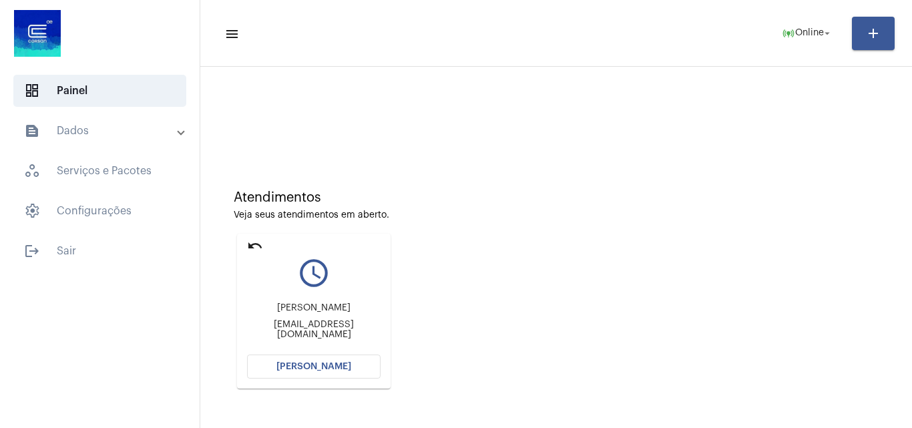
click at [323, 368] on span "[PERSON_NAME]" at bounding box center [313, 366] width 75 height 9
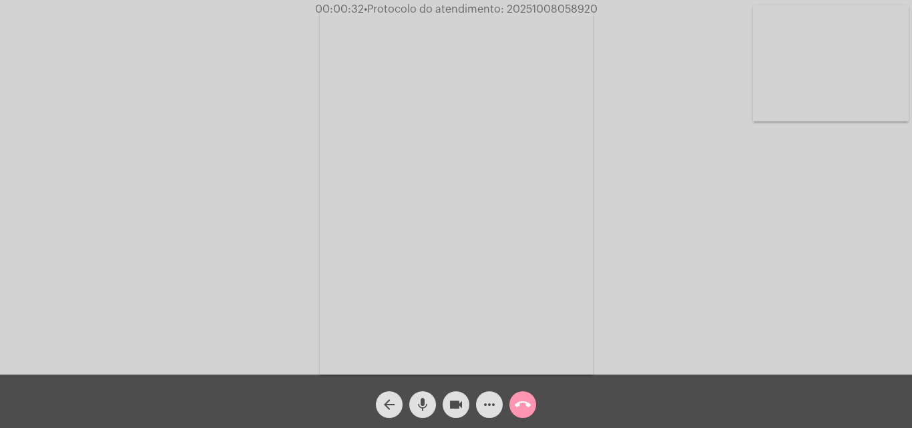
click at [501, 406] on button "more_horiz" at bounding box center [489, 404] width 27 height 27
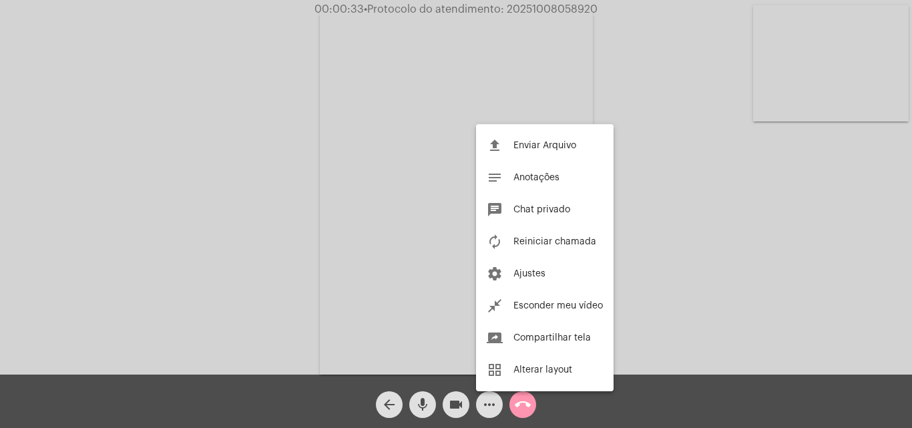
click at [719, 217] on div at bounding box center [456, 214] width 912 height 428
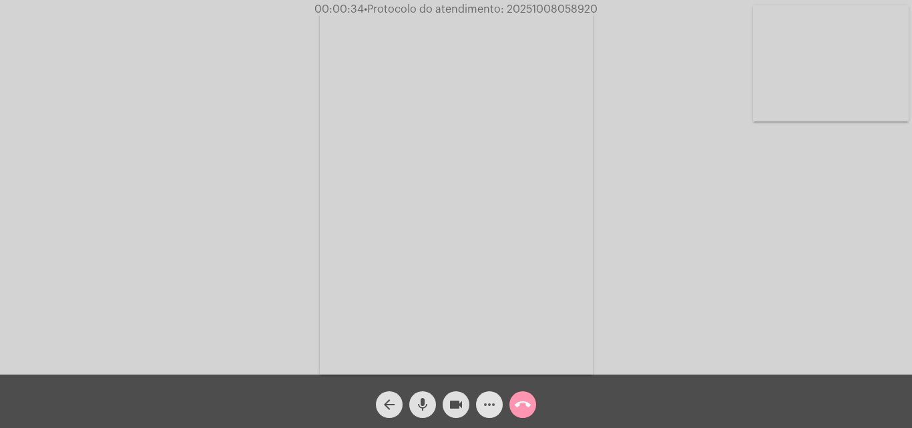
click at [497, 405] on button "more_horiz" at bounding box center [489, 404] width 27 height 27
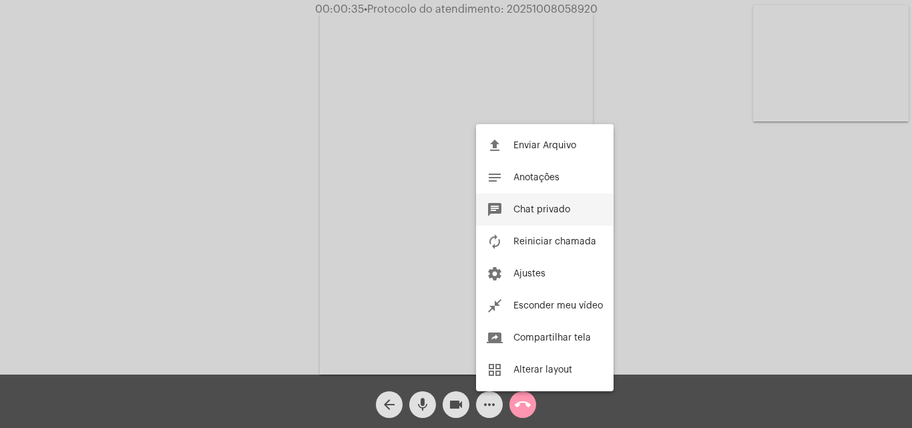
click at [569, 214] on span "Chat privado" at bounding box center [541, 209] width 57 height 9
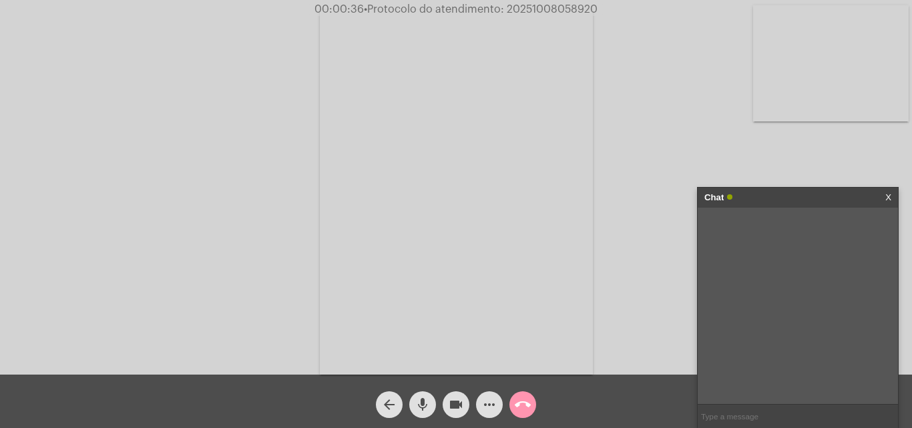
click at [782, 424] on input "text" at bounding box center [798, 416] width 200 height 23
type input "gostaria de retornar por outro dispositivo??"
click at [788, 196] on div "Chat" at bounding box center [783, 198] width 159 height 20
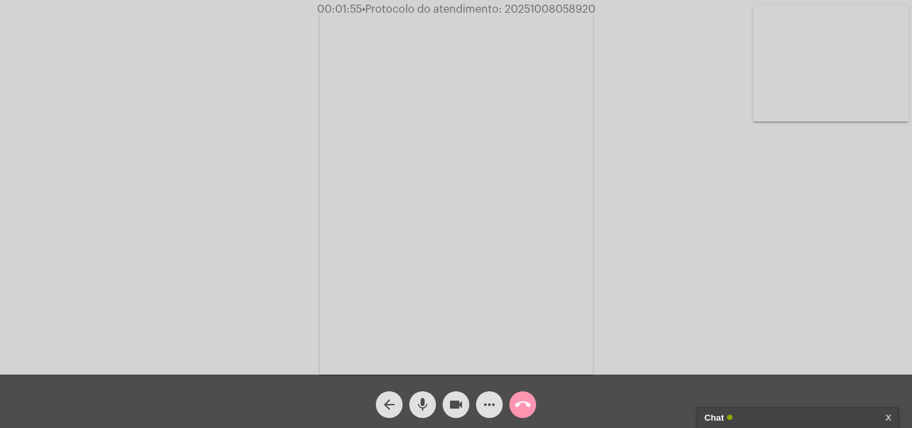
click at [528, 398] on mat-icon "call_end" at bounding box center [523, 404] width 16 height 16
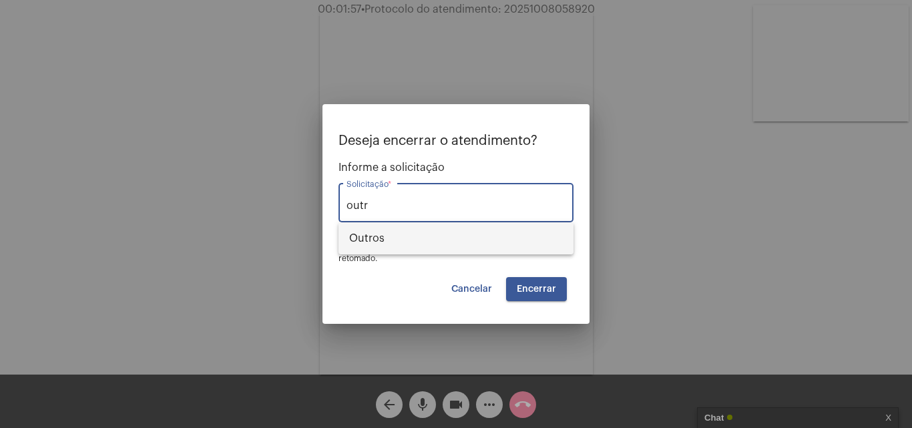
click at [452, 240] on span "Outros" at bounding box center [456, 238] width 214 height 32
type input "Outros"
click at [537, 286] on span "Encerrar" at bounding box center [536, 288] width 39 height 9
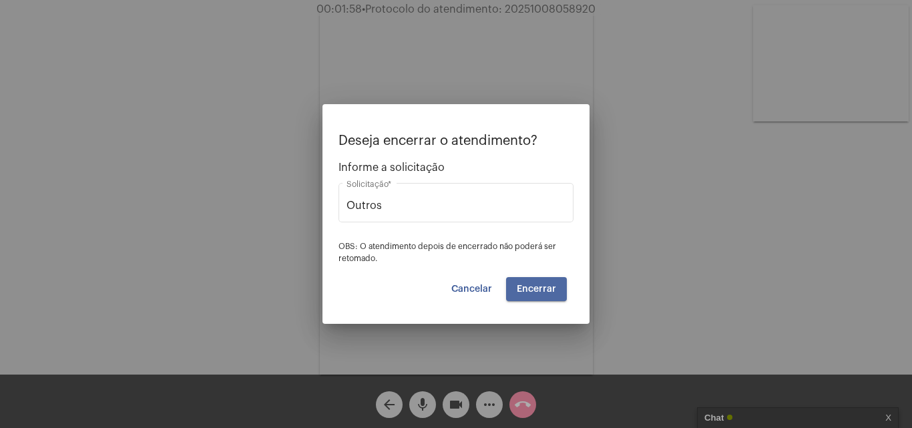
click at [542, 285] on span "Encerrar" at bounding box center [536, 288] width 39 height 9
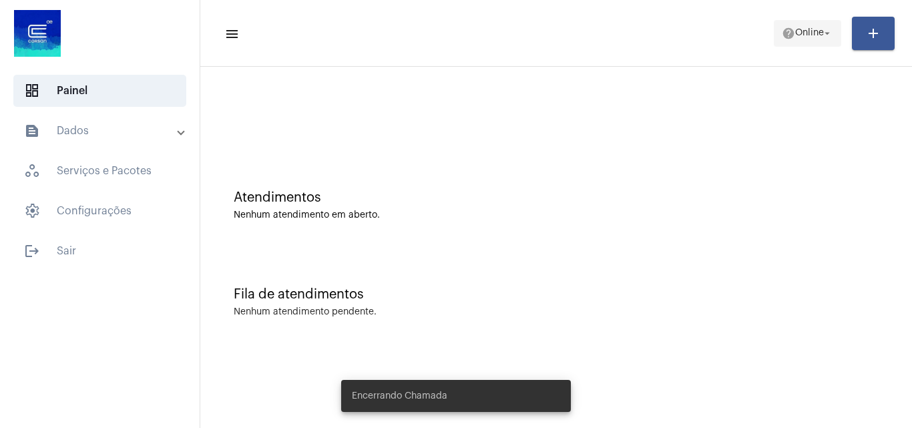
click at [799, 43] on span "help Online arrow_drop_down" at bounding box center [807, 33] width 51 height 24
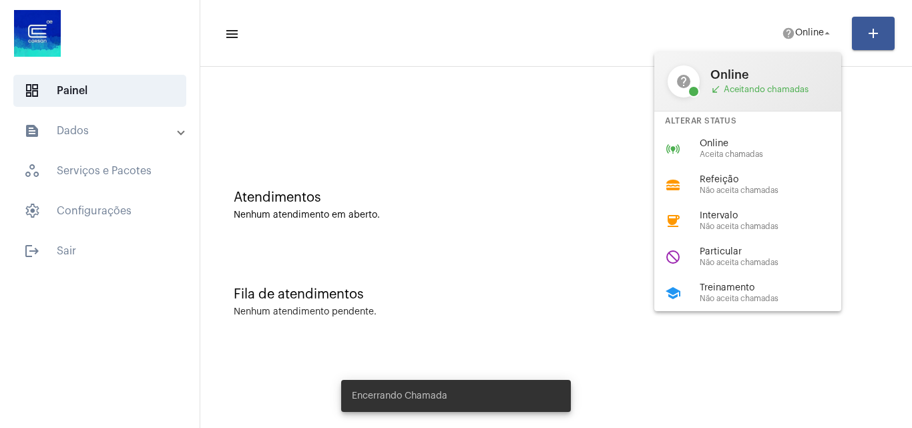
drag, startPoint x: 723, startPoint y: 292, endPoint x: 724, endPoint y: 276, distance: 16.7
click at [724, 276] on div "school Treinamento Não aceita chamadas" at bounding box center [758, 293] width 208 height 36
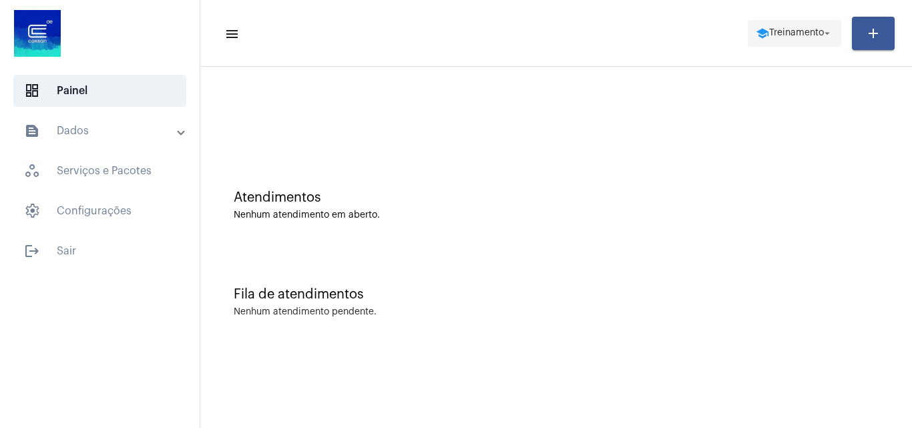
click at [758, 27] on mat-icon "school" at bounding box center [762, 33] width 13 height 13
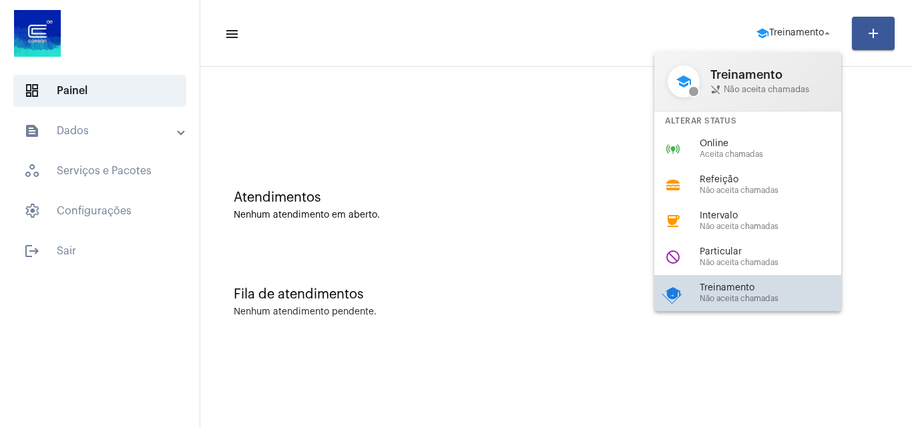
click at [699, 294] on div "school Treinamento Não aceita chamadas check_circle" at bounding box center [758, 293] width 208 height 36
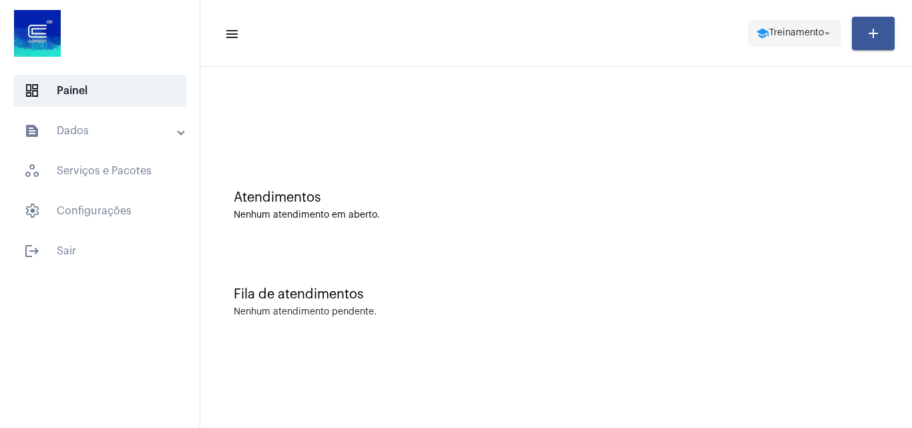
click at [762, 33] on mat-icon "school" at bounding box center [762, 33] width 13 height 13
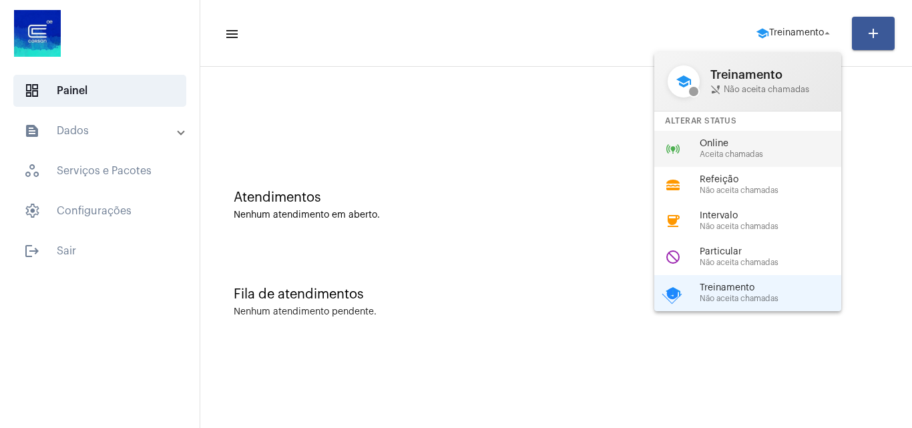
click at [737, 156] on span "Aceita chamadas" at bounding box center [776, 154] width 152 height 9
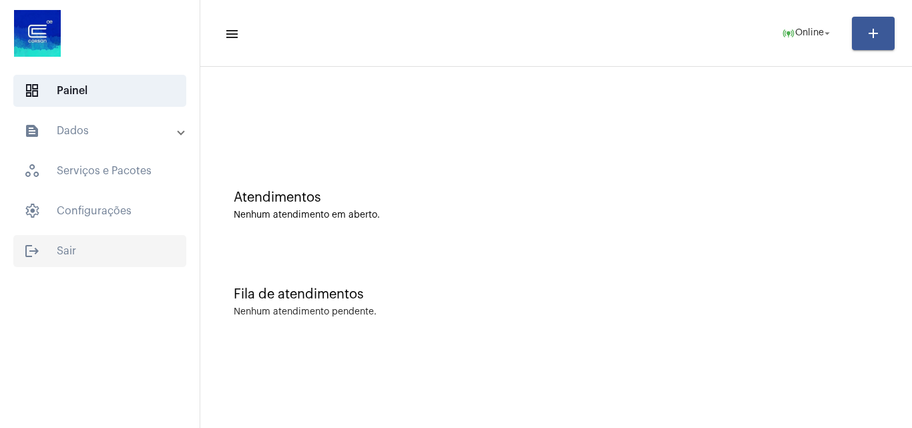
click at [84, 244] on span "logout Sair" at bounding box center [99, 251] width 173 height 32
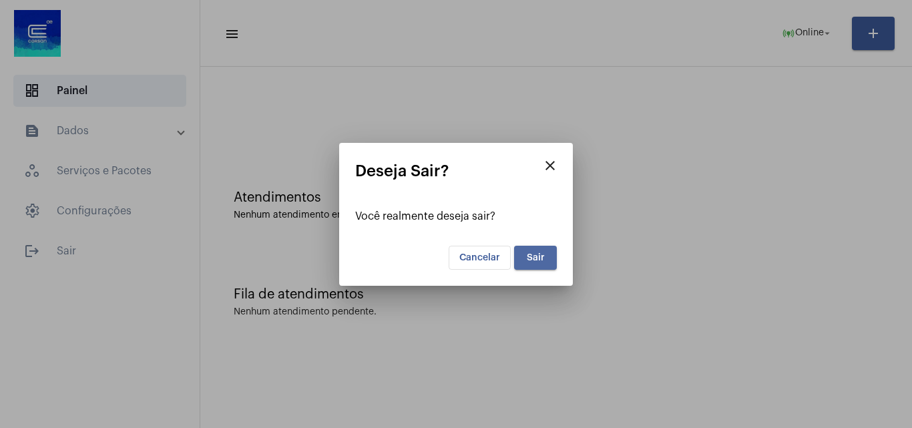
click at [537, 257] on span "Sair" at bounding box center [536, 257] width 18 height 9
